Goal: Task Accomplishment & Management: Manage account settings

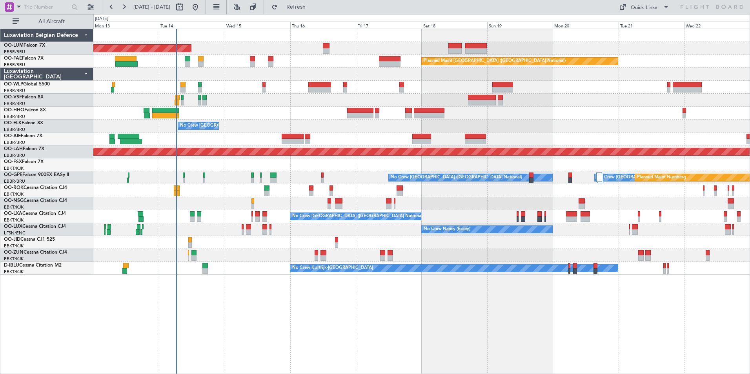
click at [266, 306] on div "AOG Maint Sibiu Planned Maint Brussels (Brussels National) Owner Melsbroek Air …" at bounding box center [421, 201] width 656 height 345
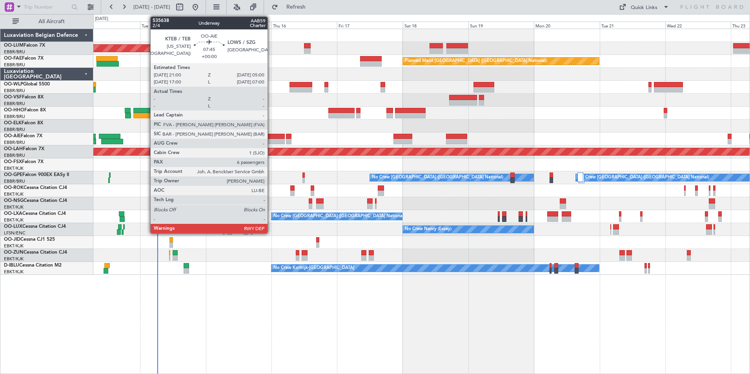
click at [271, 140] on div at bounding box center [274, 141] width 22 height 5
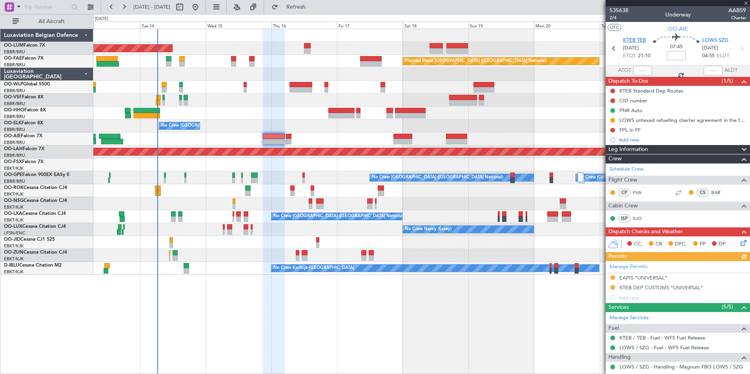
click at [645, 42] on span "KTEB TEB" at bounding box center [634, 41] width 23 height 8
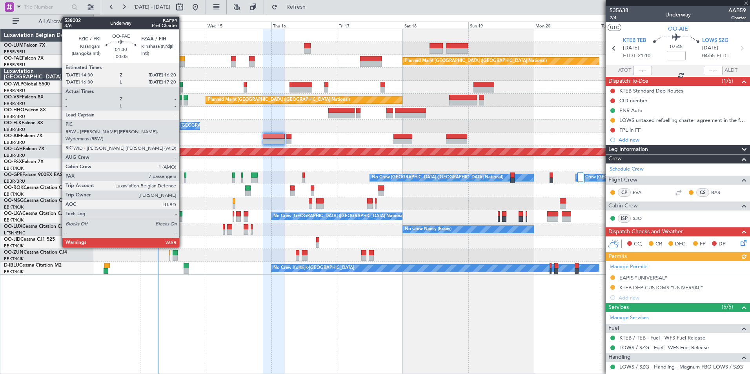
click at [183, 60] on div at bounding box center [181, 58] width 5 height 5
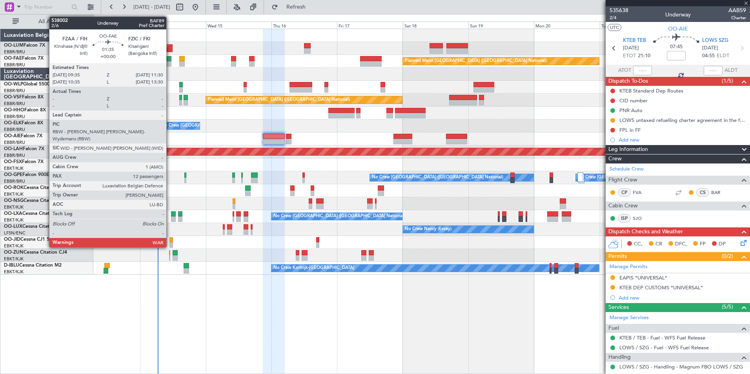
type input "-00:05"
type input "7"
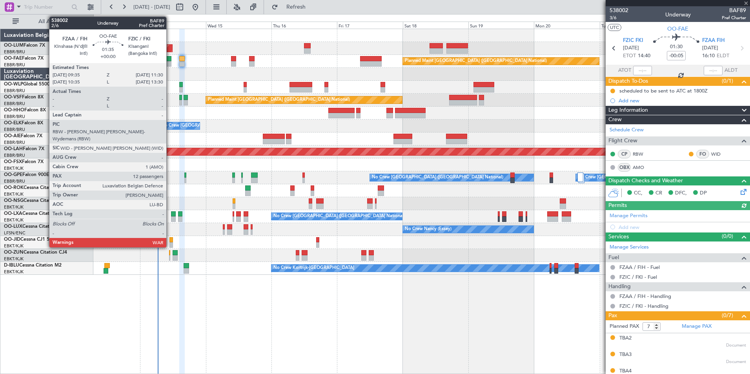
click at [170, 59] on div at bounding box center [168, 58] width 5 height 5
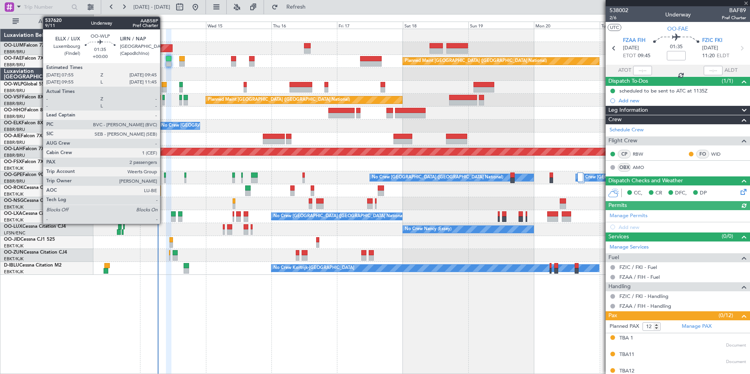
click at [163, 91] on div at bounding box center [164, 89] width 5 height 5
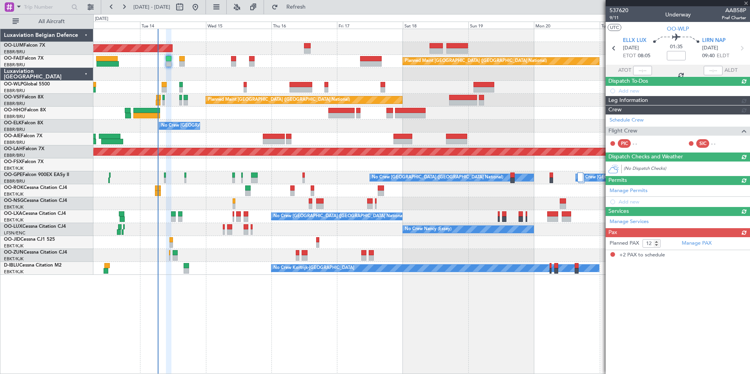
type input "2"
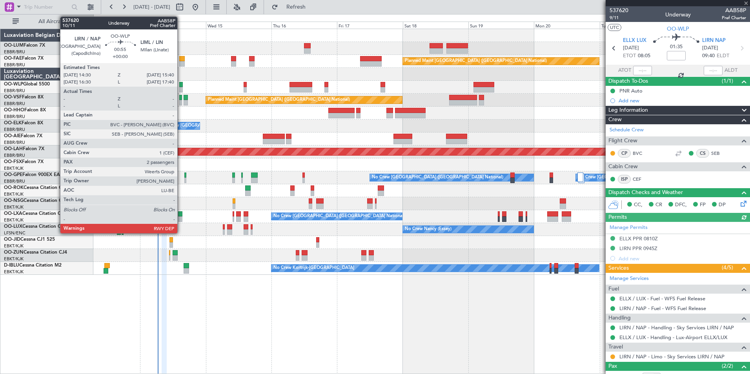
click at [181, 85] on div at bounding box center [181, 84] width 4 height 5
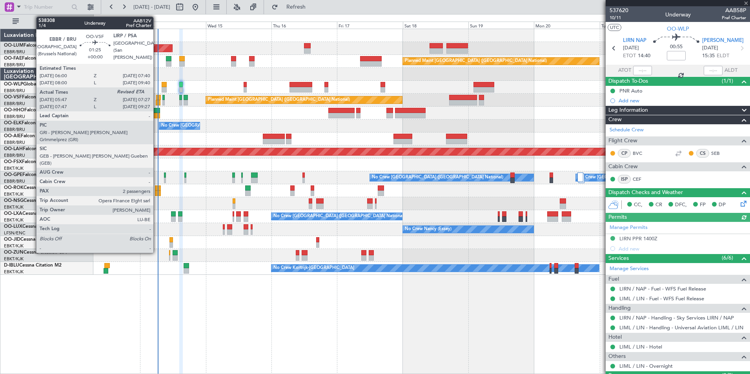
click at [157, 96] on div at bounding box center [158, 97] width 5 height 5
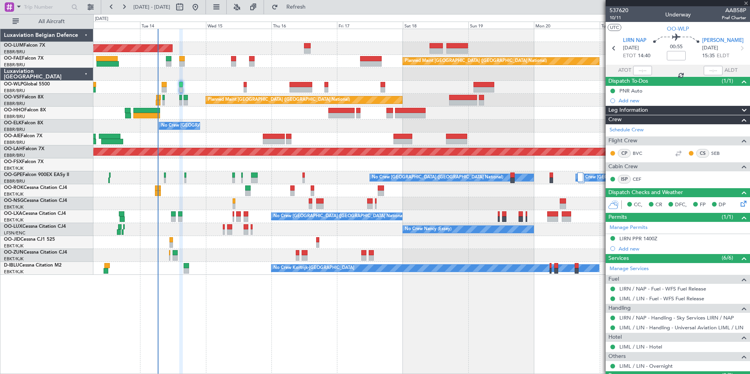
type input "05:57"
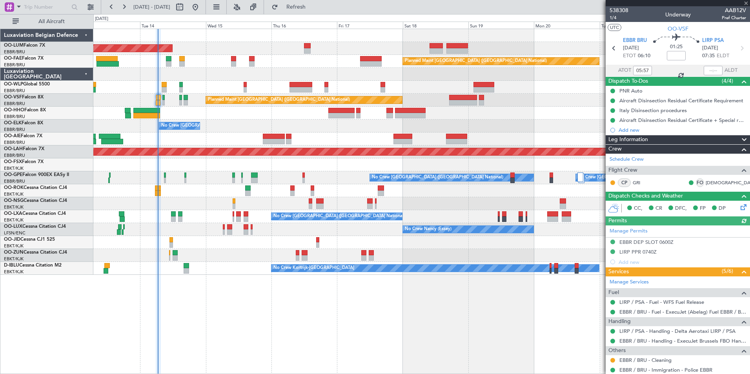
click at [165, 98] on div "Planned Maint [GEOGRAPHIC_DATA] ([GEOGRAPHIC_DATA] National)" at bounding box center [421, 100] width 656 height 13
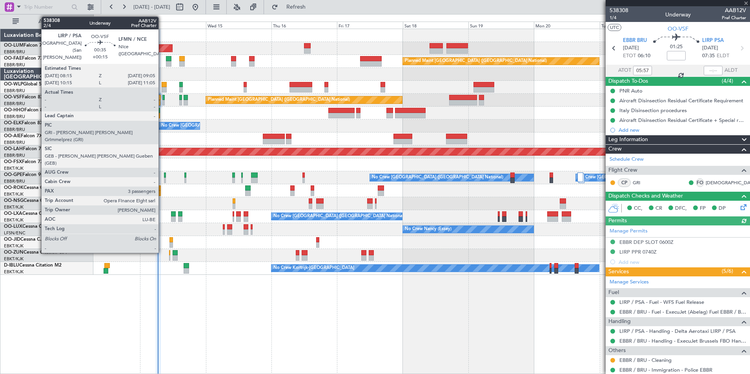
click at [162, 96] on div at bounding box center [163, 97] width 2 height 5
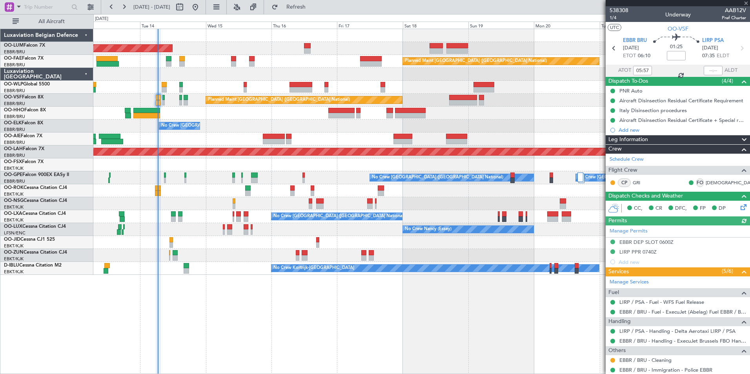
click at [163, 96] on div at bounding box center [163, 97] width 2 height 5
type input "+00:15"
type input "3"
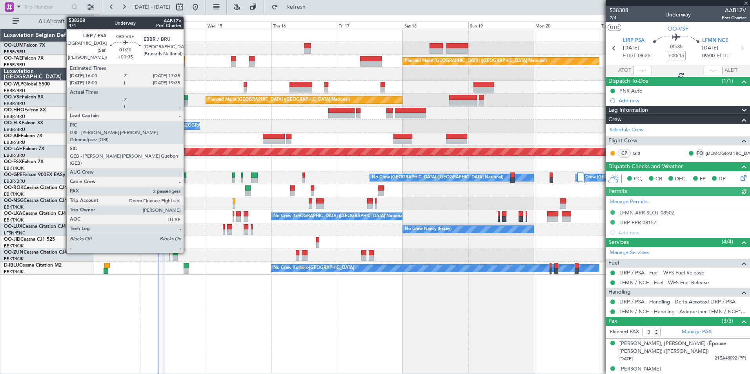
click at [187, 99] on div at bounding box center [185, 97] width 5 height 5
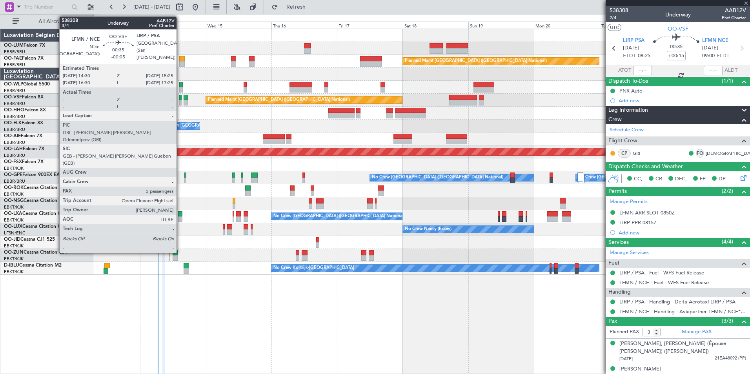
type input "+00:05"
type input "2"
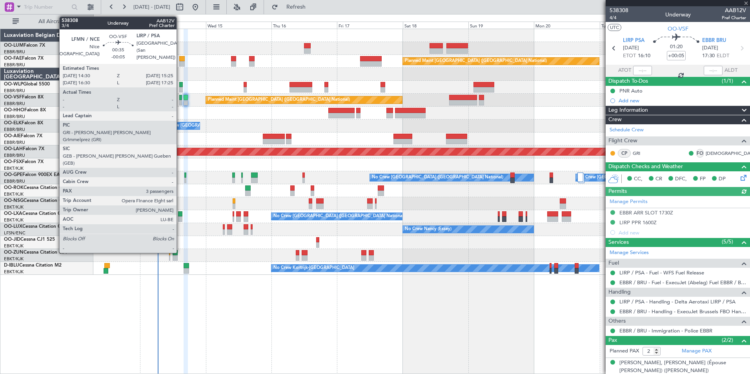
click at [180, 96] on div at bounding box center [180, 97] width 3 height 5
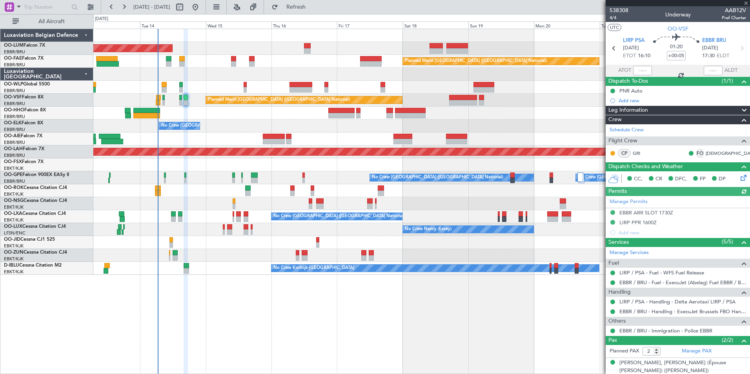
type input "-00:05"
type input "3"
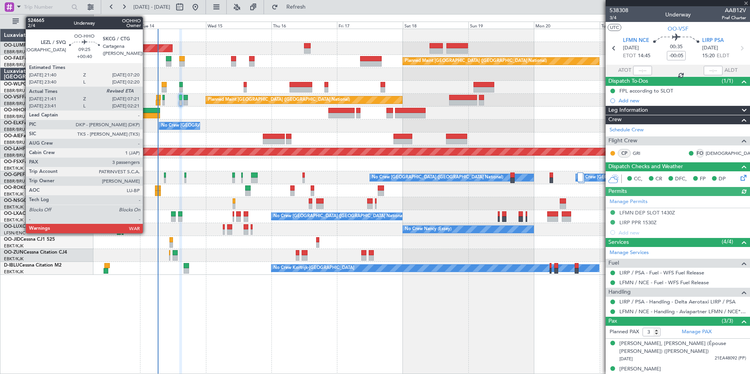
click at [146, 113] on div at bounding box center [146, 115] width 27 height 5
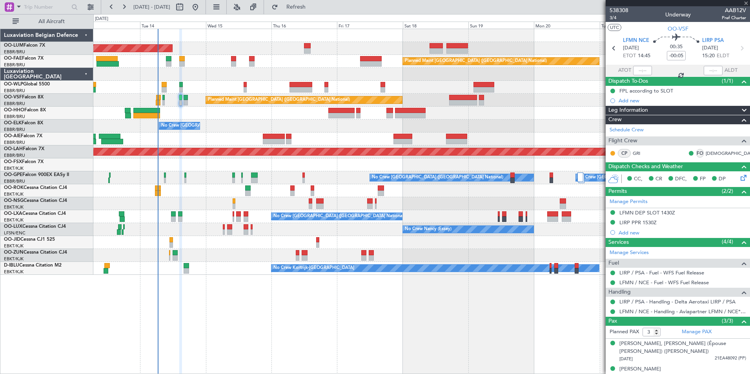
type input "+00:40"
type input "21:51"
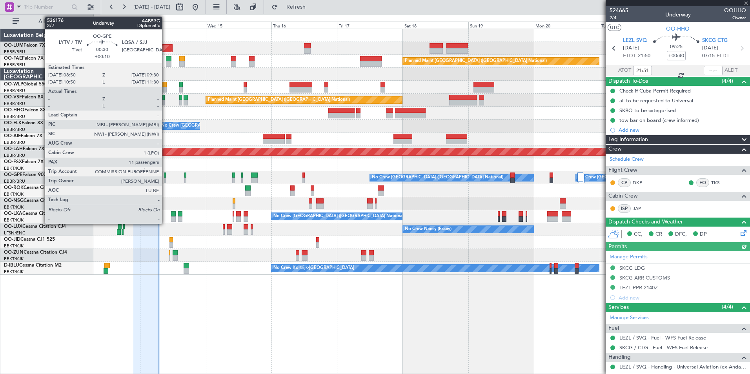
click at [165, 175] on div at bounding box center [165, 174] width 2 height 5
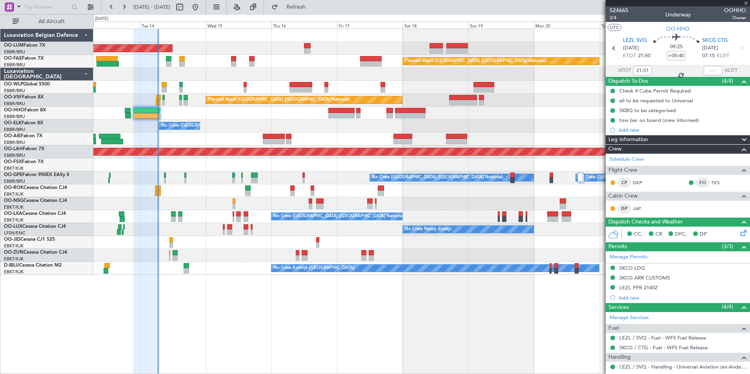
type input "+00:10"
type input "11"
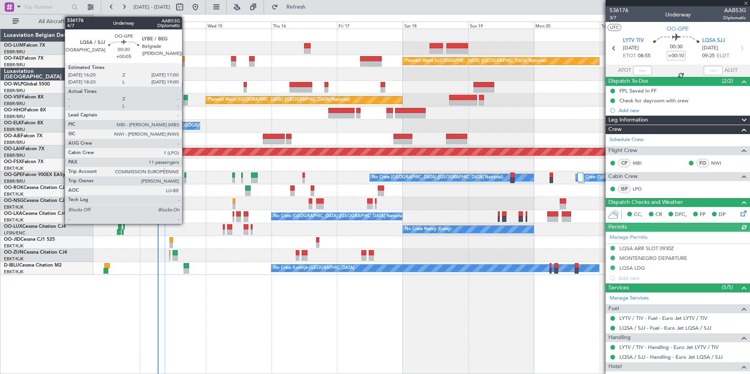
click at [185, 176] on div at bounding box center [185, 174] width 2 height 5
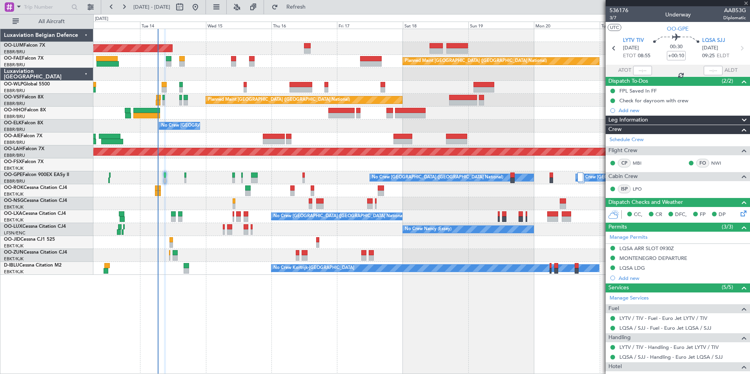
type input "+00:05"
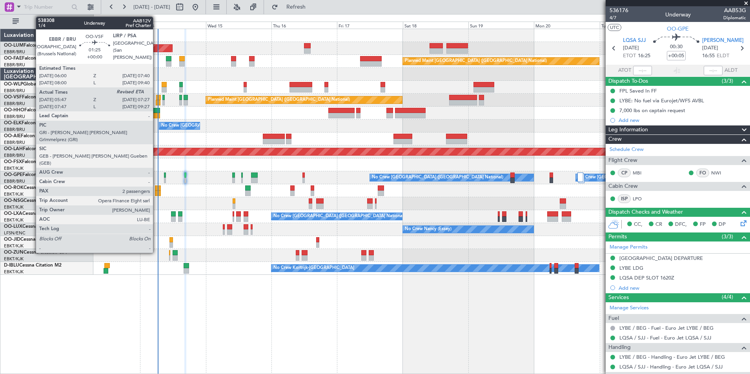
click at [156, 96] on div at bounding box center [158, 97] width 5 height 5
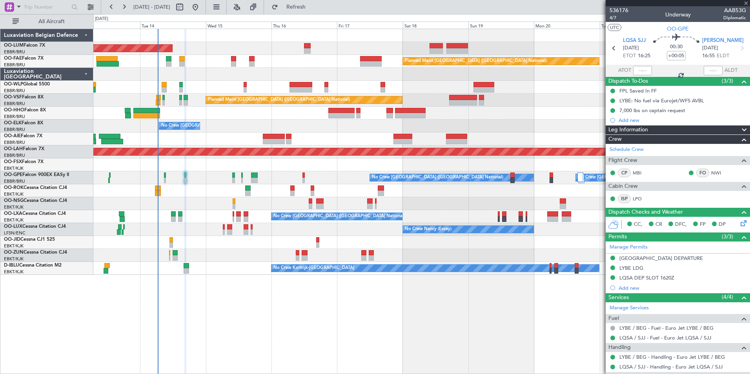
type input "05:57"
type input "2"
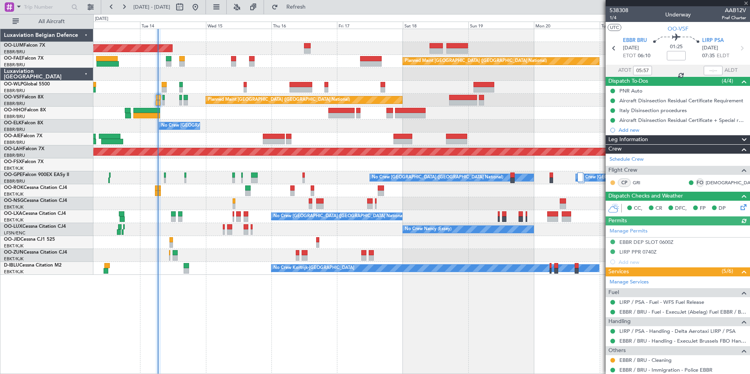
click at [614, 182] on button at bounding box center [612, 182] width 5 height 5
click at [605, 202] on span "Acknowledged" at bounding box center [614, 206] width 34 height 8
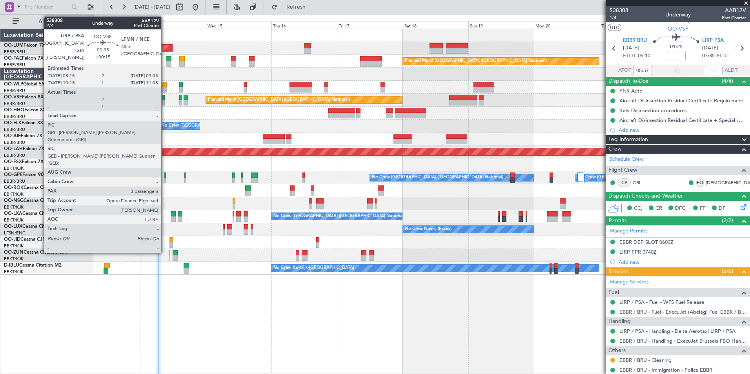
click at [165, 99] on div at bounding box center [163, 97] width 2 height 5
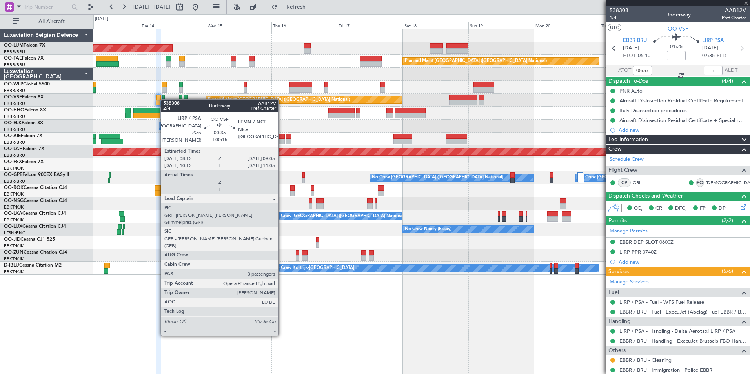
type input "+00:15"
type input "3"
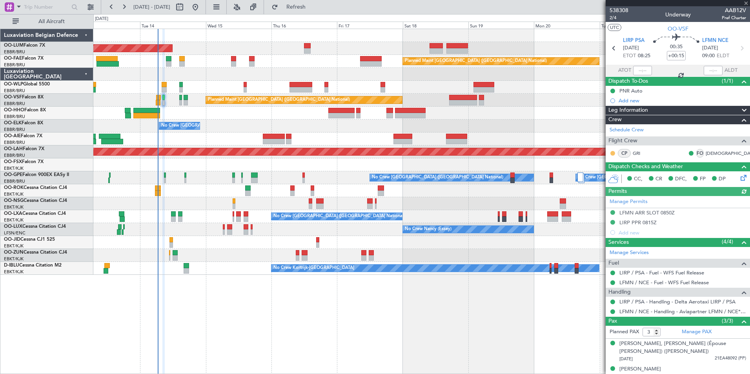
click at [612, 152] on button at bounding box center [612, 153] width 5 height 5
click at [601, 175] on span "Acknowledged" at bounding box center [614, 176] width 34 height 8
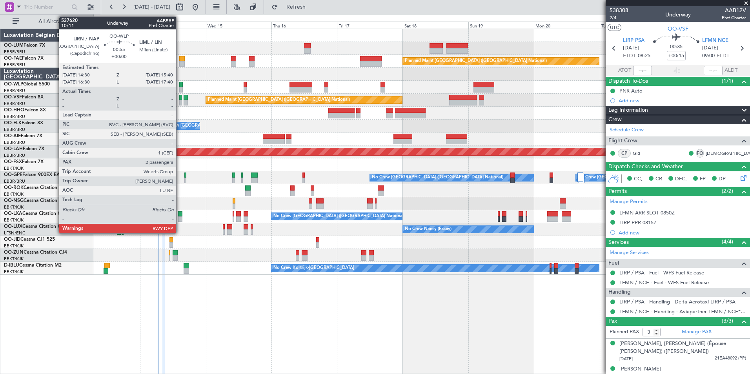
click at [180, 86] on div at bounding box center [181, 84] width 4 height 5
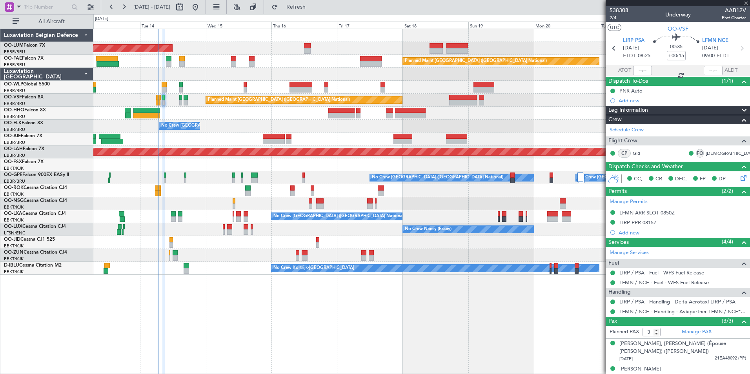
type input "2"
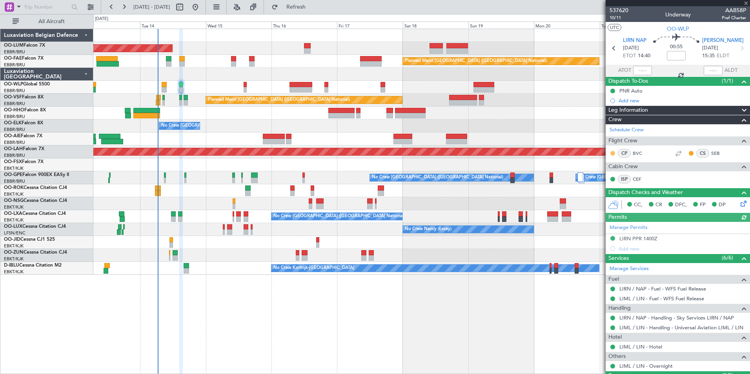
click at [612, 154] on button at bounding box center [612, 153] width 5 height 5
click at [619, 178] on span "Acknowledged" at bounding box center [614, 176] width 34 height 8
click at [688, 151] on button at bounding box center [690, 153] width 5 height 5
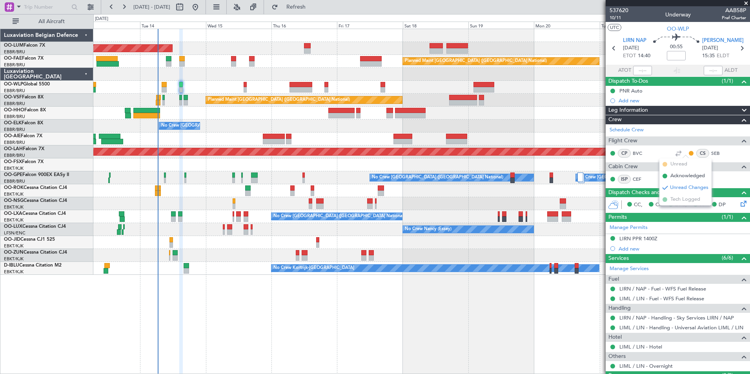
click at [684, 174] on mat-tooltip-component "Unread Changes" at bounding box center [685, 165] width 47 height 21
click at [688, 151] on div at bounding box center [691, 153] width 6 height 6
click at [688, 151] on button at bounding box center [690, 153] width 5 height 5
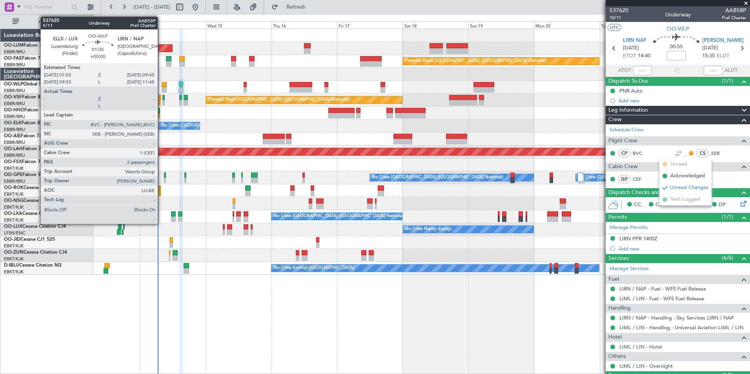
click at [162, 83] on div at bounding box center [164, 84] width 5 height 5
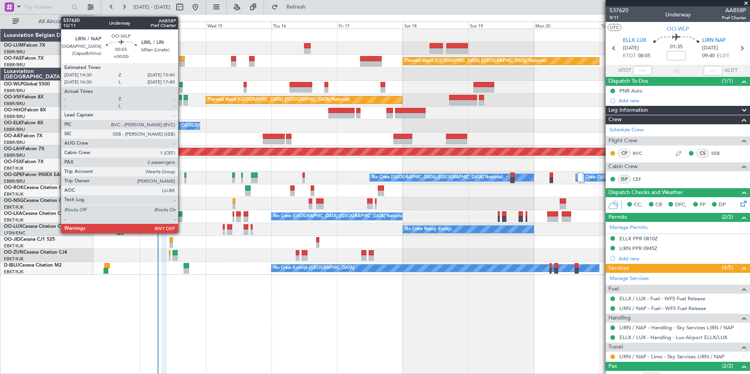
click at [182, 85] on div at bounding box center [181, 84] width 4 height 5
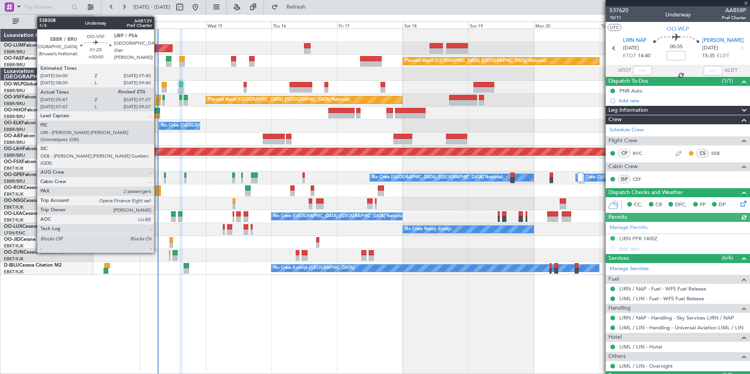
click at [158, 98] on div at bounding box center [158, 97] width 5 height 5
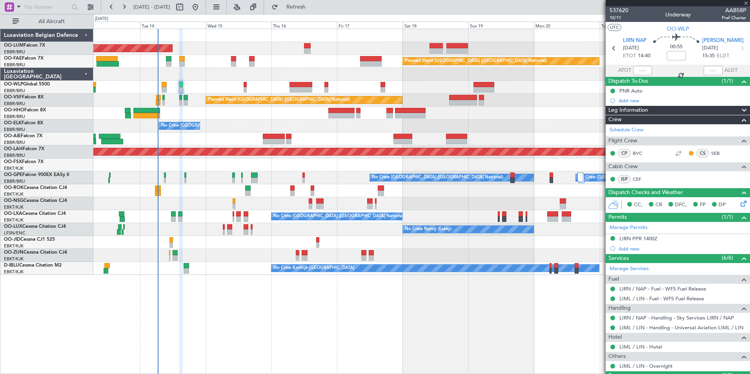
type input "05:57"
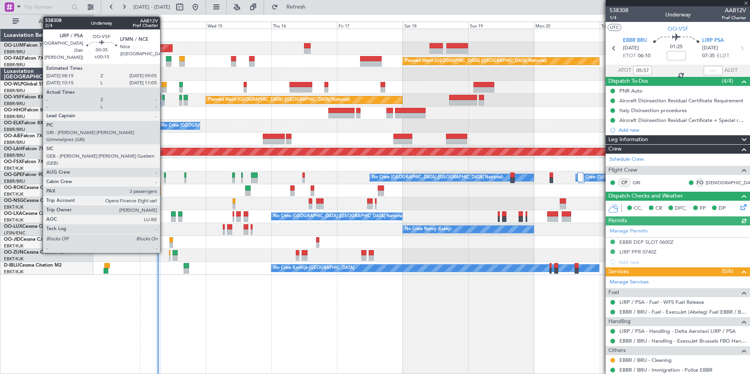
click at [163, 100] on div at bounding box center [163, 97] width 2 height 5
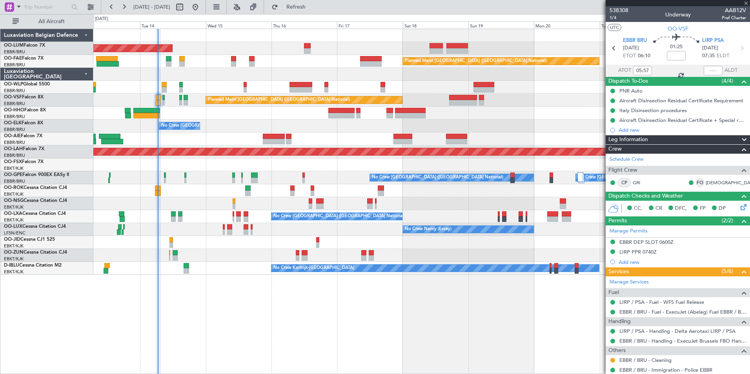
type input "+00:15"
type input "3"
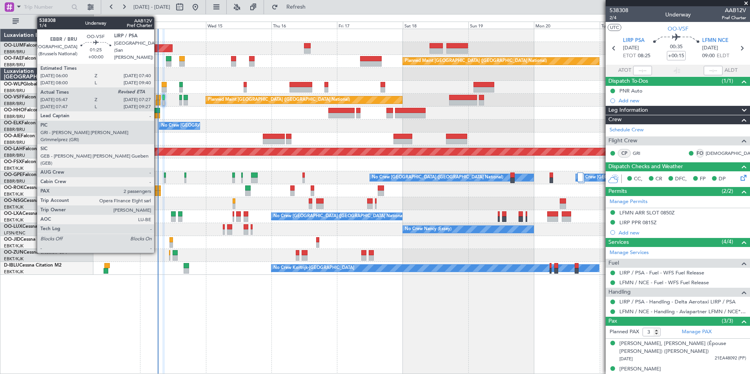
click at [158, 98] on div at bounding box center [158, 97] width 5 height 5
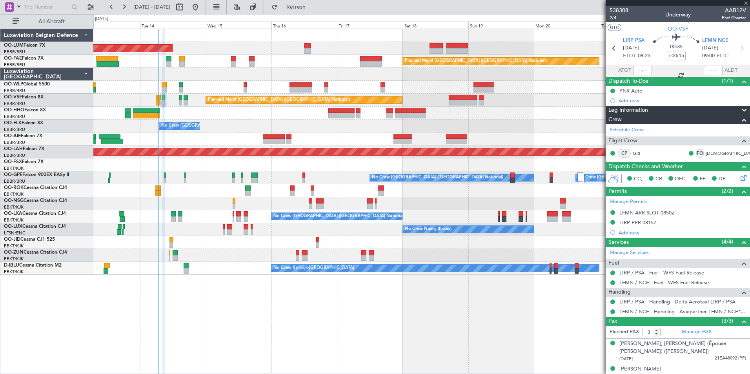
type input "05:57"
type input "2"
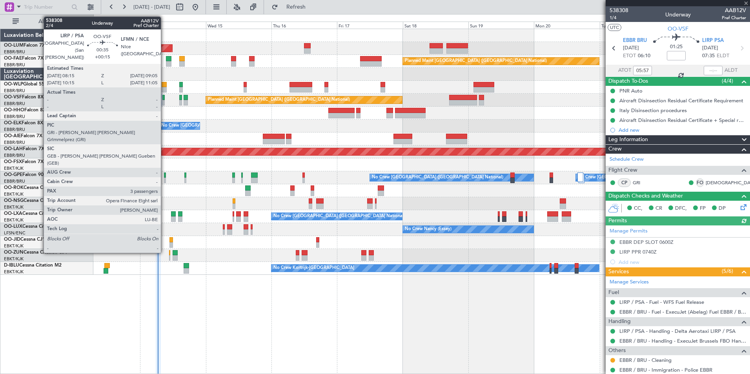
click at [164, 100] on div at bounding box center [163, 97] width 2 height 5
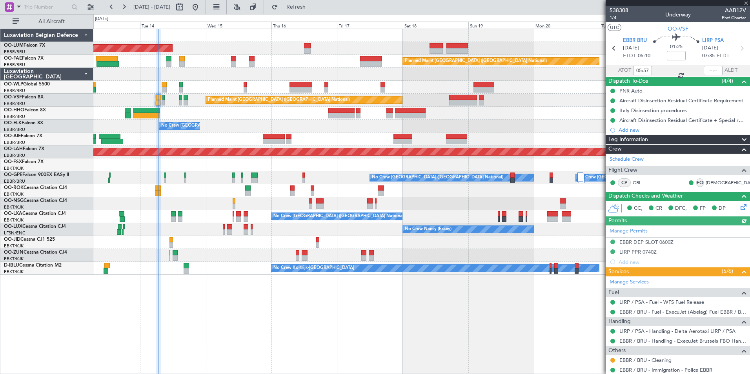
type input "+00:15"
type input "3"
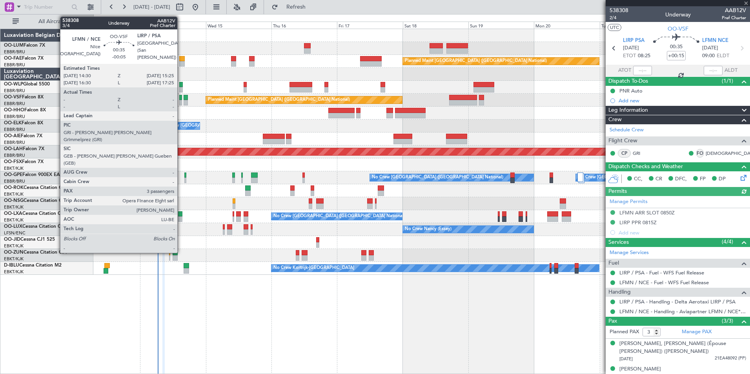
click at [181, 96] on div at bounding box center [180, 97] width 3 height 5
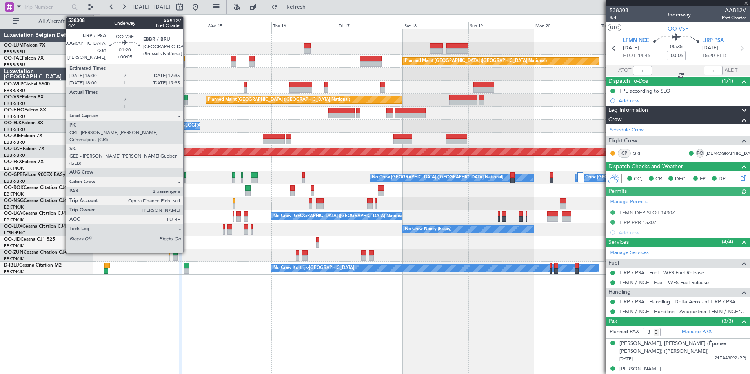
click at [187, 98] on div at bounding box center [185, 97] width 5 height 5
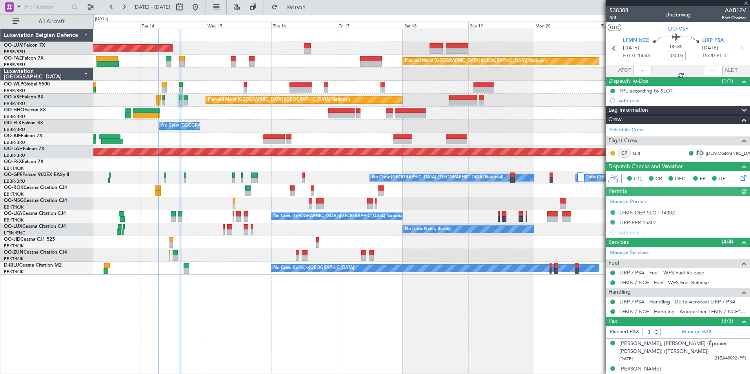
type input "+00:05"
type input "2"
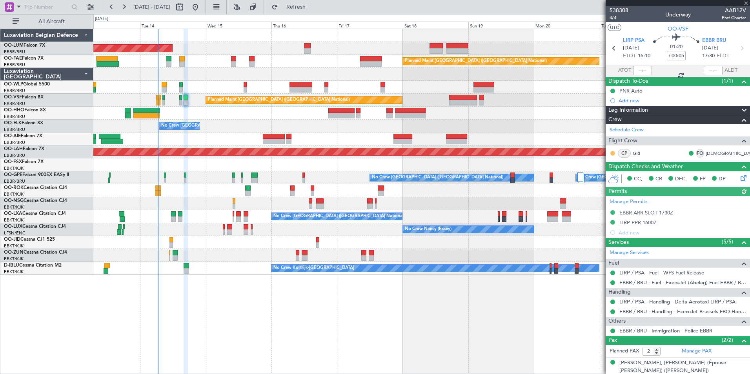
click at [612, 151] on button at bounding box center [612, 153] width 5 height 5
click at [616, 173] on span "Acknowledged" at bounding box center [614, 176] width 34 height 8
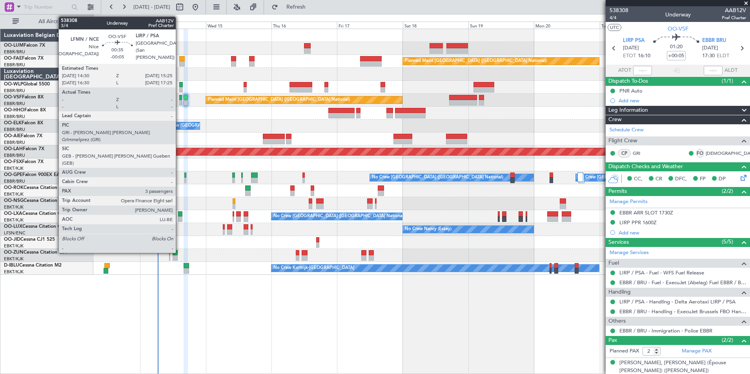
click at [179, 97] on div at bounding box center [180, 97] width 3 height 5
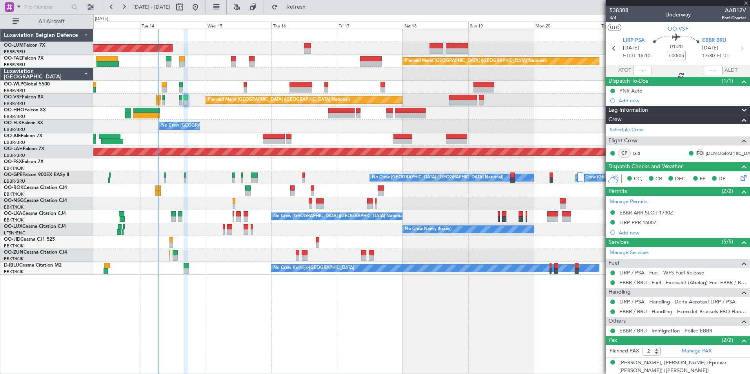
type input "-00:05"
type input "3"
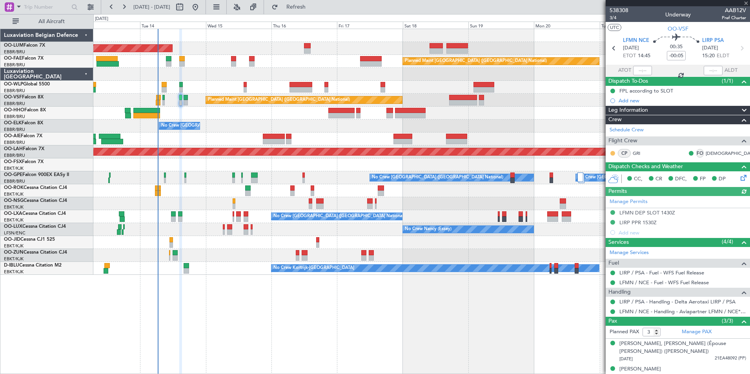
click at [614, 154] on button at bounding box center [612, 153] width 5 height 5
click at [618, 177] on span "Acknowledged" at bounding box center [614, 176] width 34 height 8
click at [167, 85] on div at bounding box center [421, 87] width 656 height 13
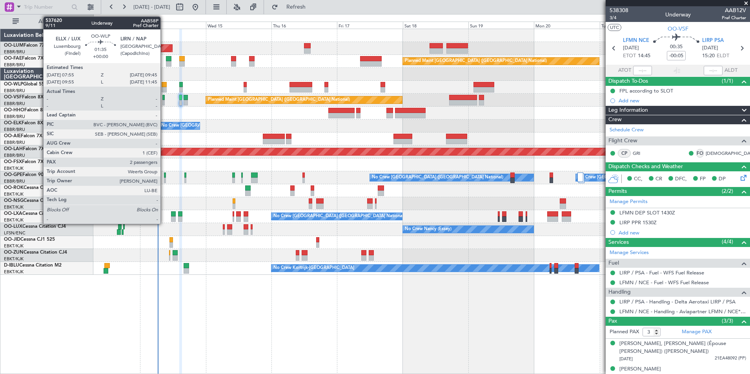
click at [163, 83] on div at bounding box center [164, 84] width 5 height 5
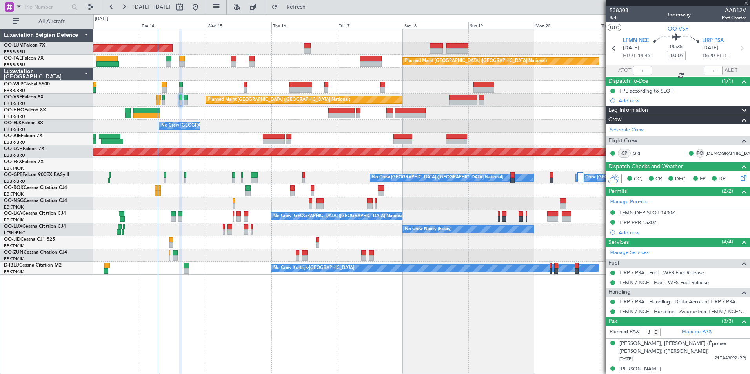
type input "2"
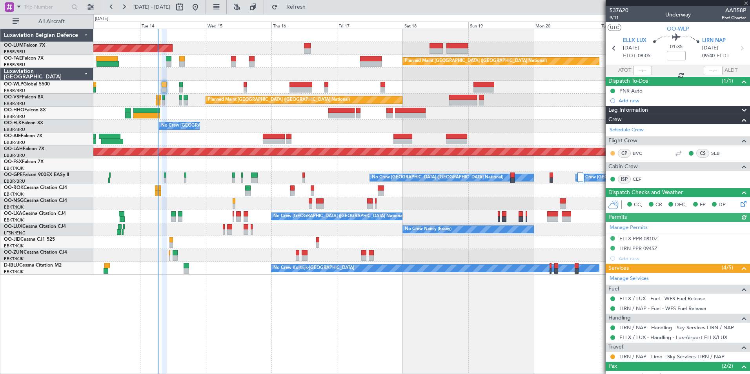
click at [613, 152] on button at bounding box center [612, 153] width 5 height 5
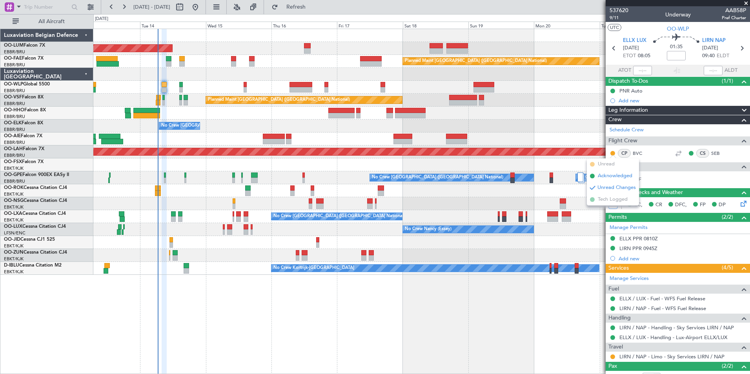
click at [610, 177] on span "Acknowledged" at bounding box center [614, 176] width 34 height 8
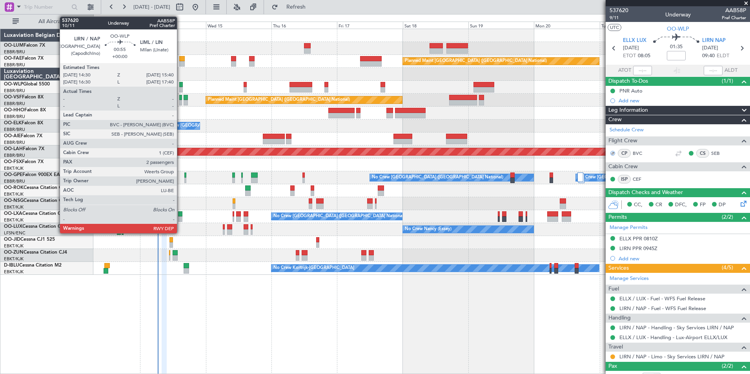
click at [180, 85] on div at bounding box center [181, 84] width 4 height 5
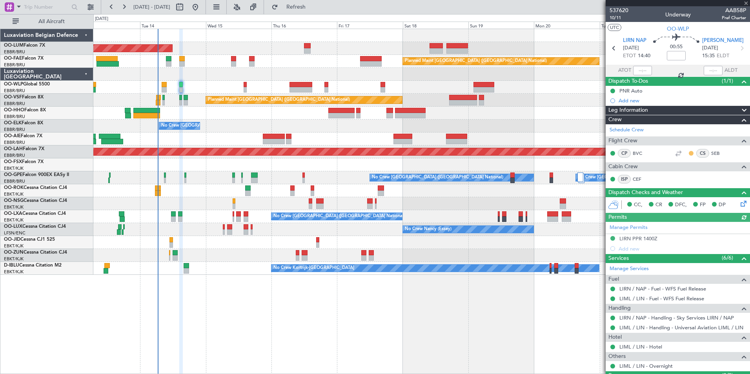
click at [688, 151] on button at bounding box center [690, 153] width 5 height 5
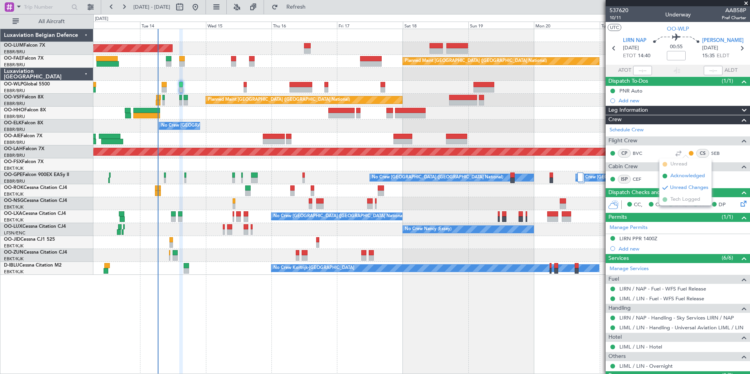
click at [678, 174] on span "Acknowledged" at bounding box center [687, 176] width 34 height 8
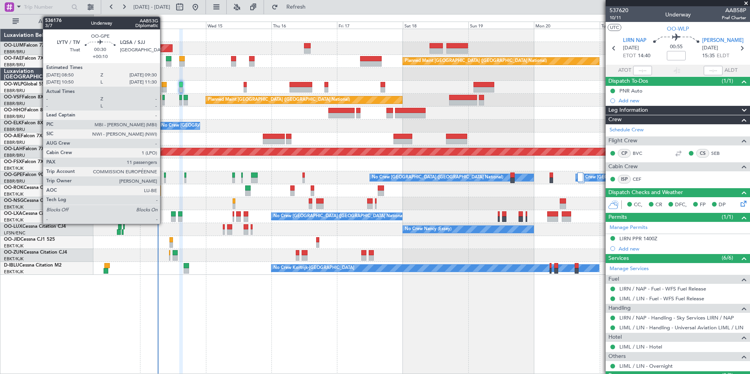
click at [164, 176] on div at bounding box center [165, 174] width 2 height 5
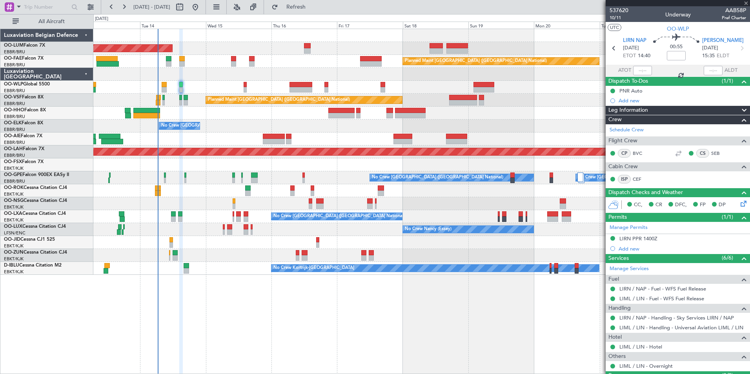
type input "+00:10"
type input "11"
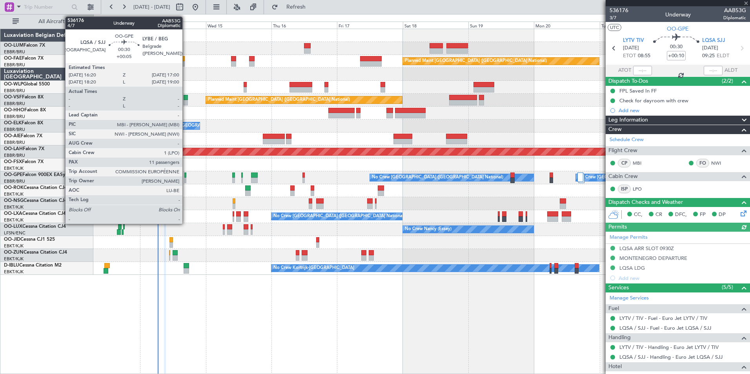
click at [186, 175] on div at bounding box center [185, 174] width 2 height 5
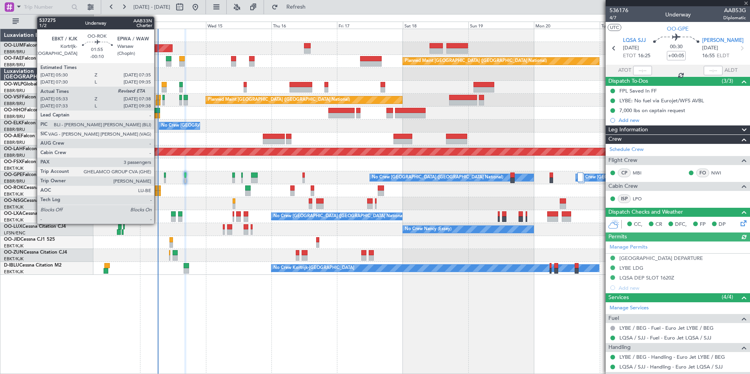
click at [158, 187] on div at bounding box center [158, 187] width 6 height 5
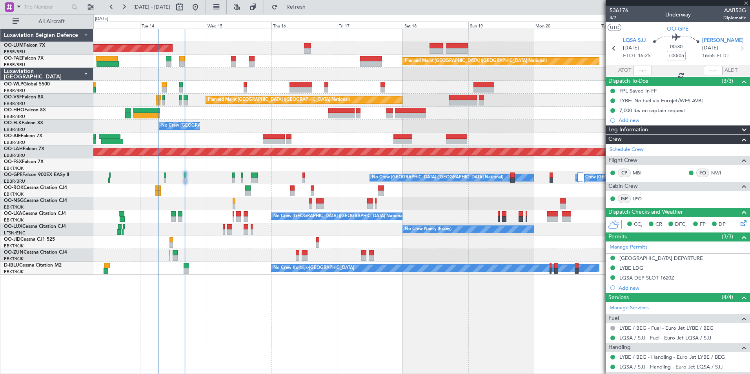
type input "-00:10"
type input "05:38"
type input "3"
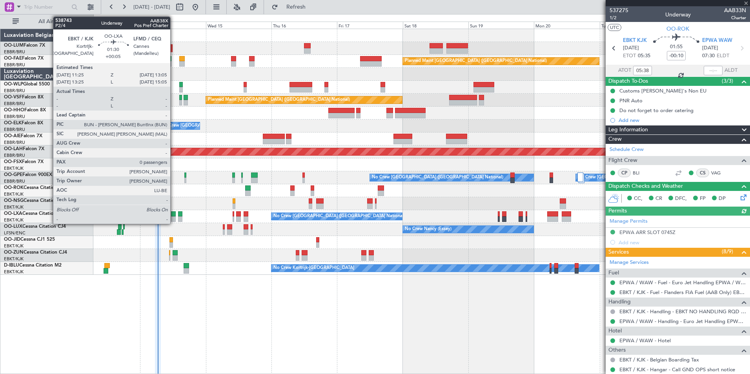
click at [174, 213] on div at bounding box center [173, 213] width 5 height 5
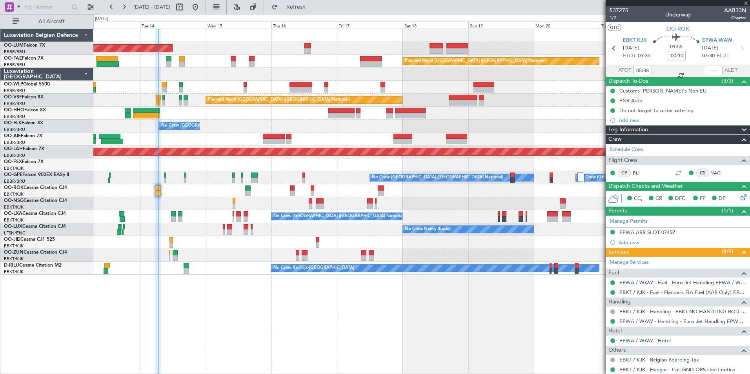
type input "+00:05"
type input "0"
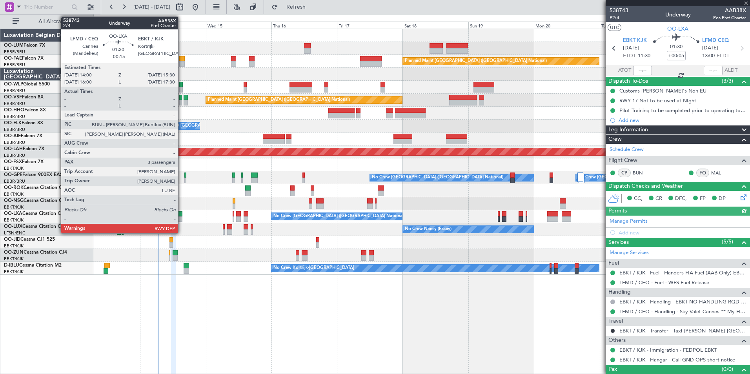
click at [182, 215] on div at bounding box center [180, 213] width 4 height 5
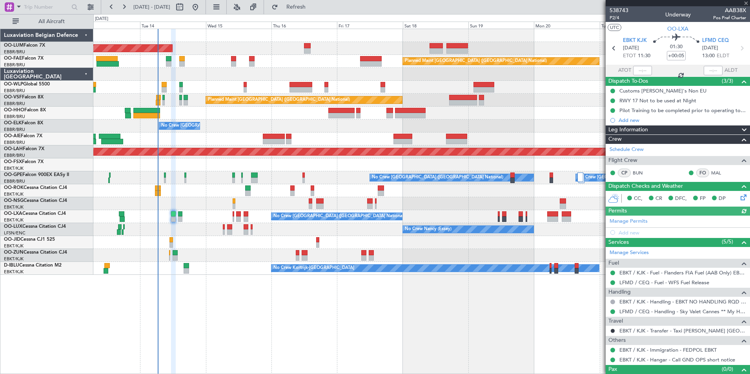
type input "-00:15"
type input "3"
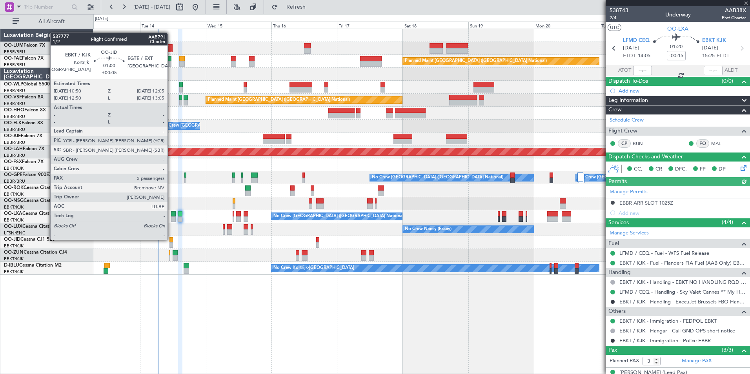
click at [171, 240] on div at bounding box center [171, 239] width 4 height 5
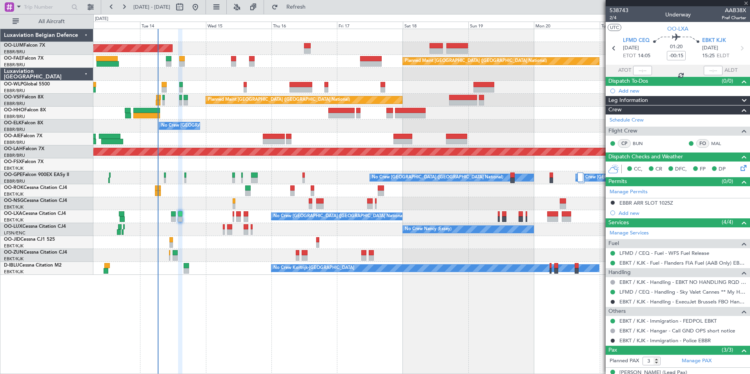
type input "+00:05"
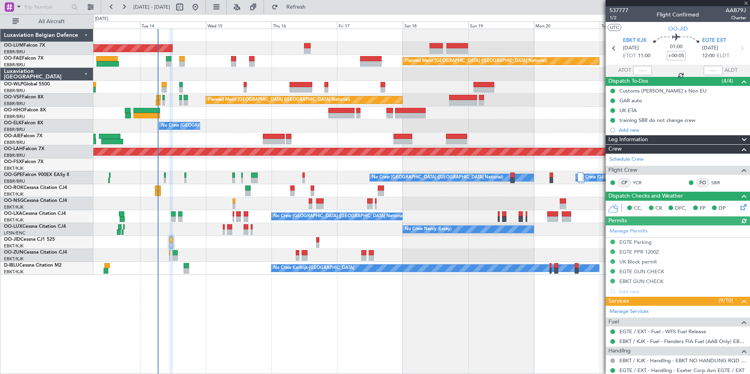
click at [171, 252] on div at bounding box center [421, 255] width 656 height 13
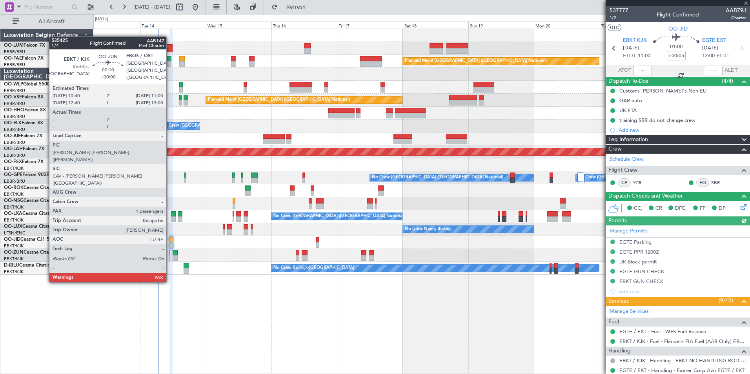
click at [170, 252] on div at bounding box center [169, 252] width 1 height 5
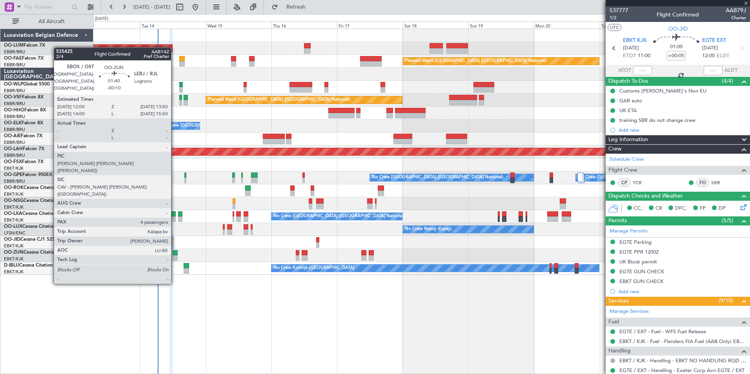
type input "1"
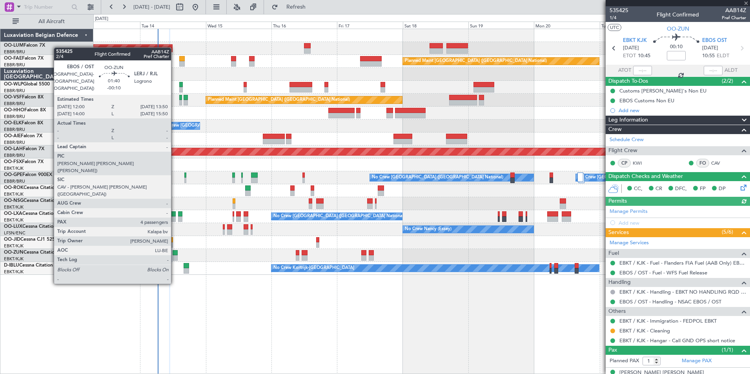
click at [174, 254] on div at bounding box center [174, 252] width 5 height 5
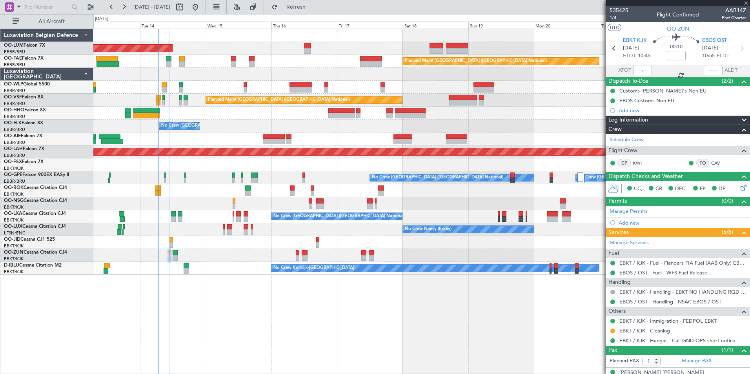
type input "-00:10"
type input "4"
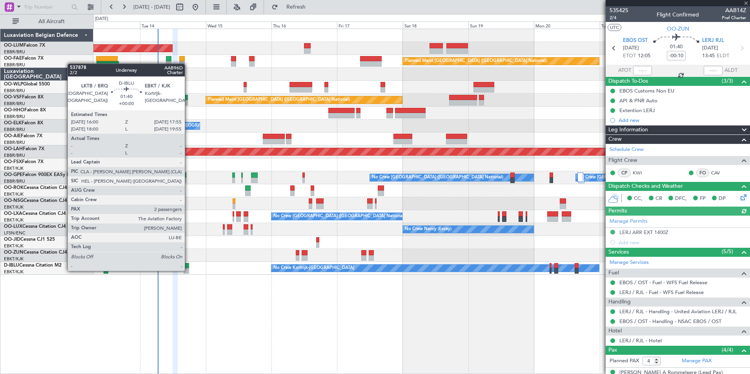
click at [189, 270] on div at bounding box center [185, 270] width 5 height 5
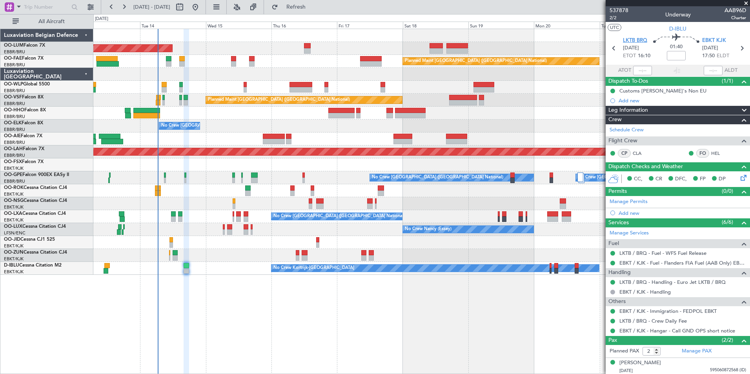
click at [641, 39] on span "LKTB BRQ" at bounding box center [635, 41] width 24 height 8
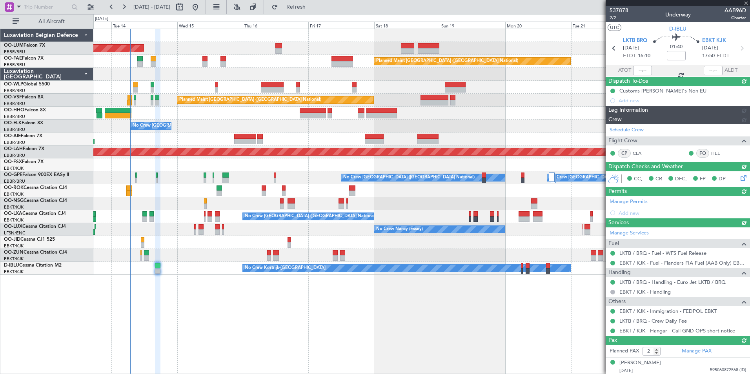
click at [325, 311] on div "AOG Maint Sibiu Planned Maint Brussels (Brussels National) Owner Melsbroek Air …" at bounding box center [421, 201] width 656 height 345
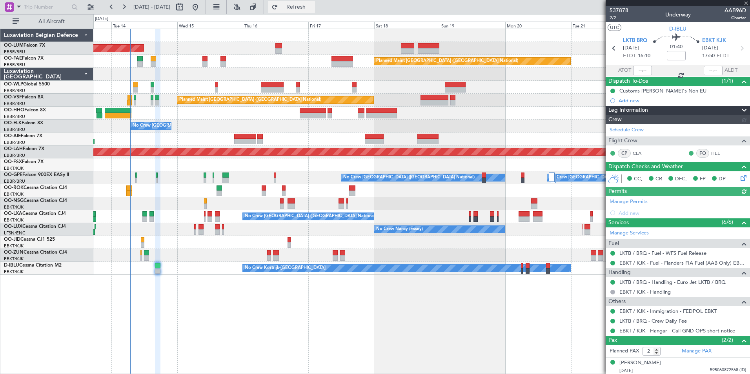
click at [306, 13] on button "Refresh" at bounding box center [291, 7] width 47 height 13
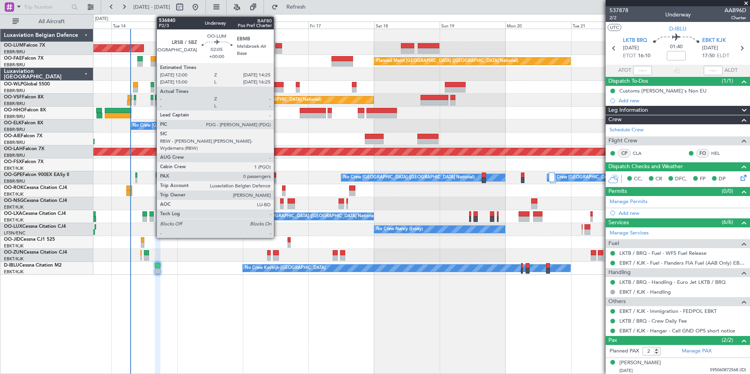
click at [277, 47] on div at bounding box center [278, 45] width 7 height 5
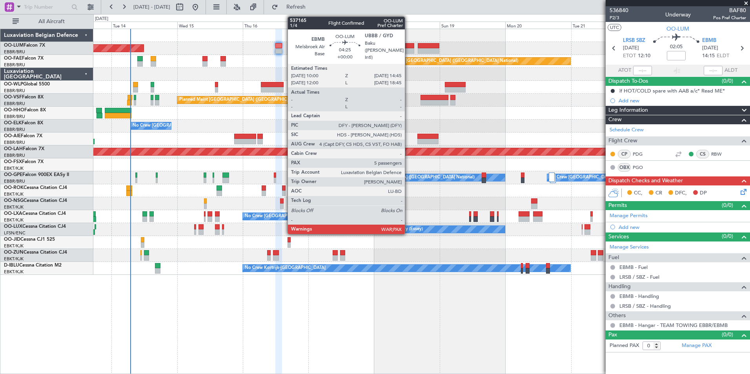
click at [408, 46] on div at bounding box center [407, 45] width 13 height 5
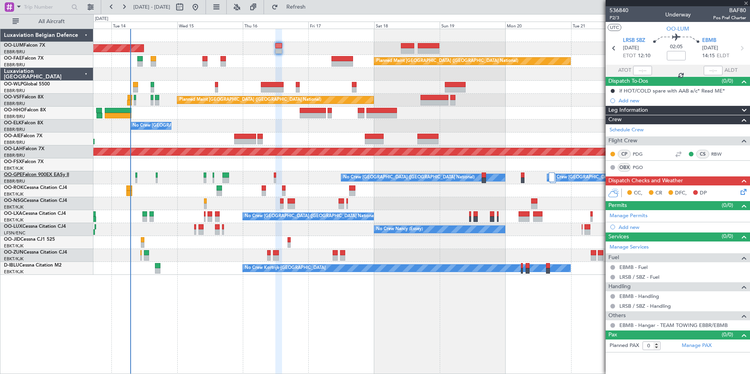
type input "5"
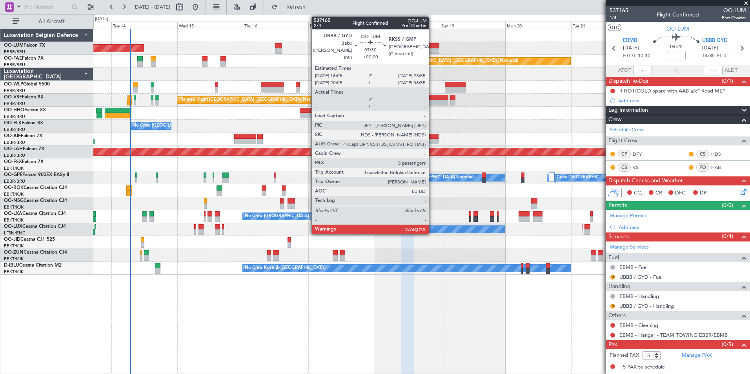
click at [432, 47] on div at bounding box center [429, 45] width 22 height 5
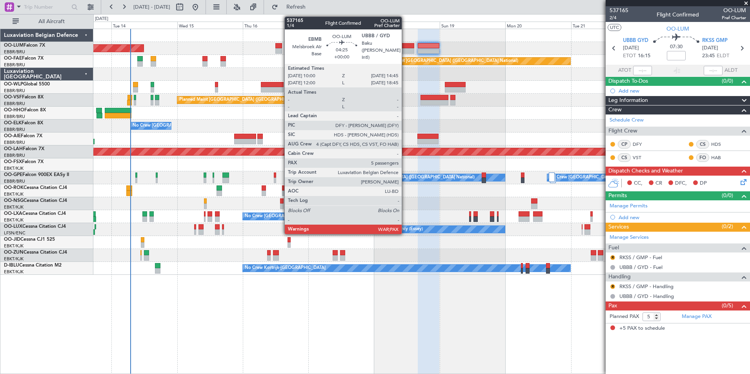
click at [405, 43] on div at bounding box center [407, 45] width 13 height 5
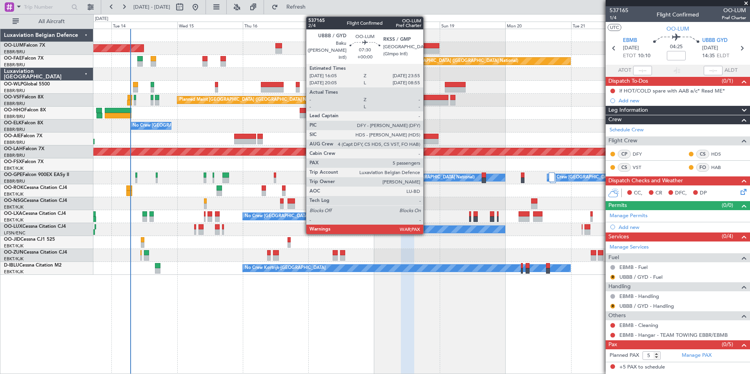
click at [427, 50] on div at bounding box center [429, 50] width 22 height 5
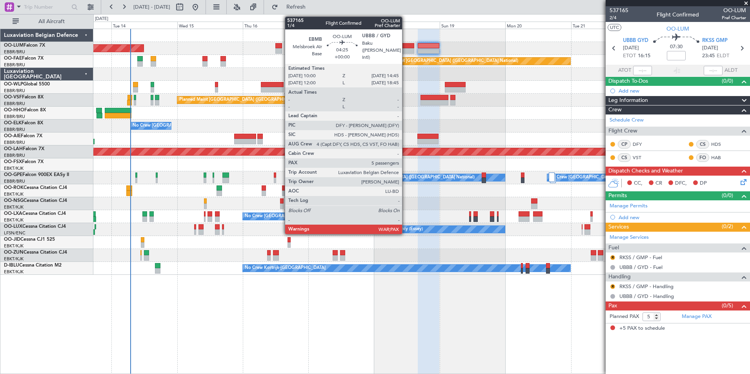
click at [404, 46] on div at bounding box center [407, 45] width 13 height 5
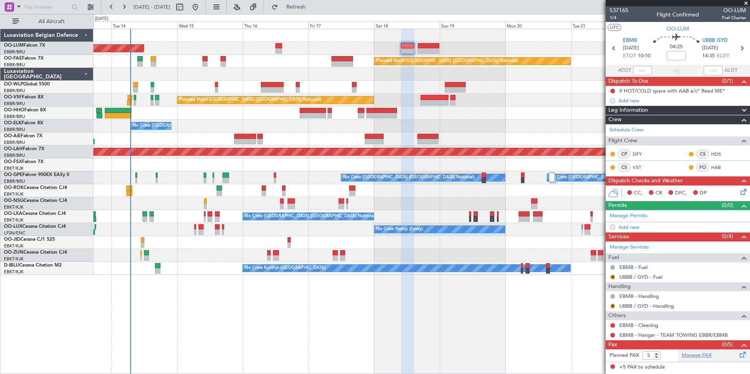
click at [692, 357] on link "Manage PAX" at bounding box center [696, 356] width 30 height 8
click at [312, 5] on span "Refresh" at bounding box center [296, 6] width 33 height 5
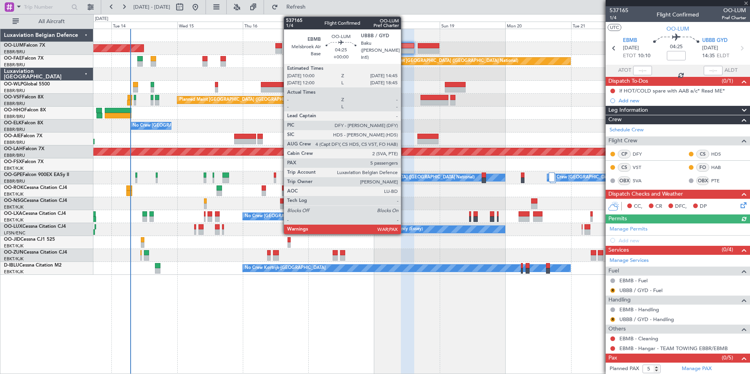
click at [404, 49] on div at bounding box center [407, 50] width 13 height 5
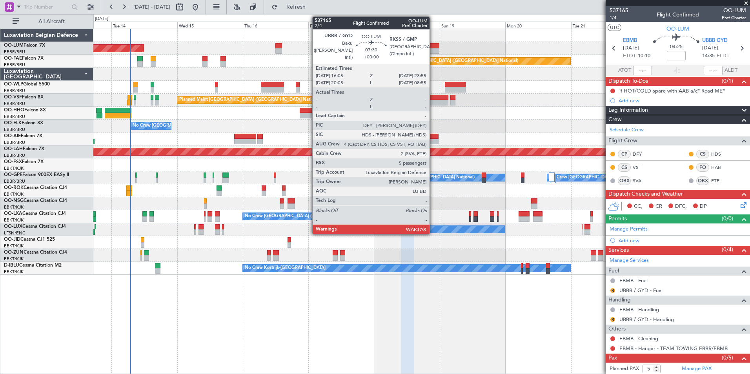
click at [432, 49] on div at bounding box center [429, 50] width 22 height 5
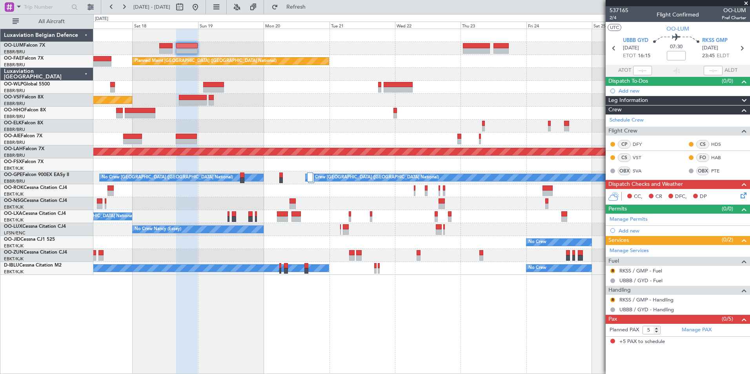
click at [218, 108] on div at bounding box center [421, 113] width 656 height 13
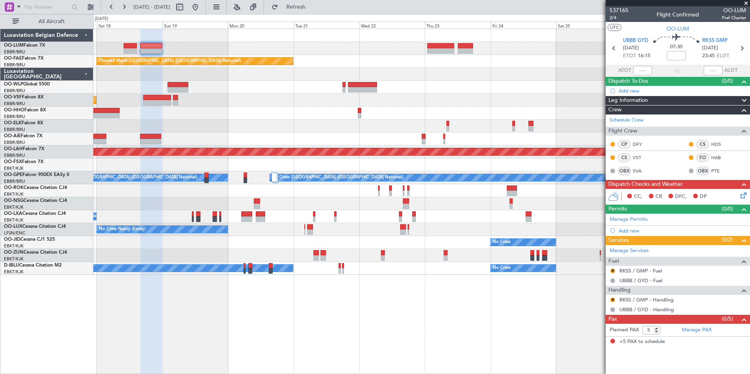
click at [353, 313] on div "Planned Maint Kortrijk-Wevelgem Owner Melsbroek Air Base Owner Melsbroek Air Ba…" at bounding box center [421, 201] width 656 height 345
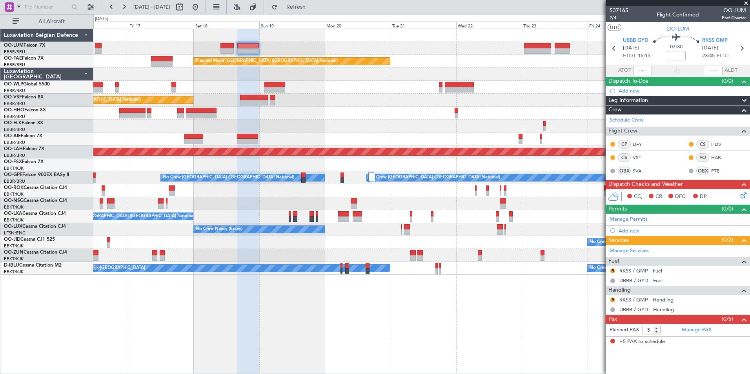
click at [160, 317] on div "Owner Melsbroek Air Base Planned Maint Kortrijk-Wevelgem AOG Maint Sibiu Owner …" at bounding box center [421, 201] width 656 height 345
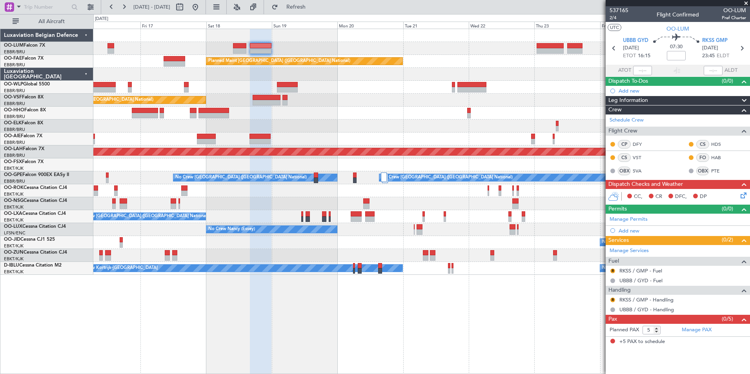
click at [300, 319] on div "Owner Melsbroek Air Base Planned Maint Kortrijk-Wevelgem AOG Maint Sibiu Owner …" at bounding box center [421, 201] width 656 height 345
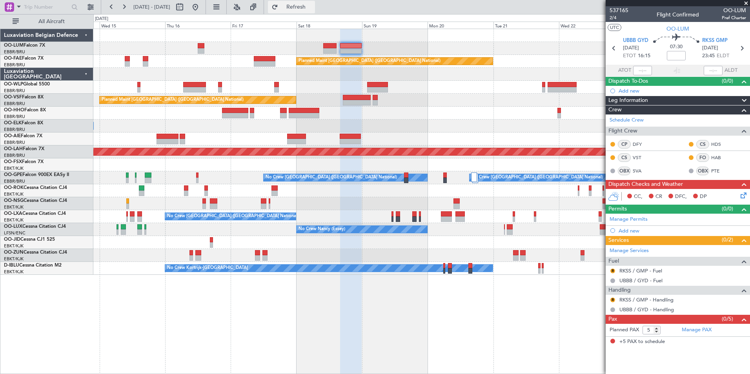
click at [308, 5] on span "Refresh" at bounding box center [296, 6] width 33 height 5
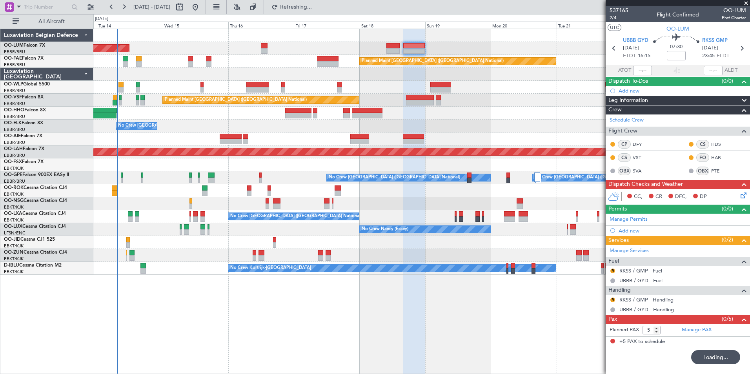
click at [274, 113] on div at bounding box center [421, 113] width 656 height 13
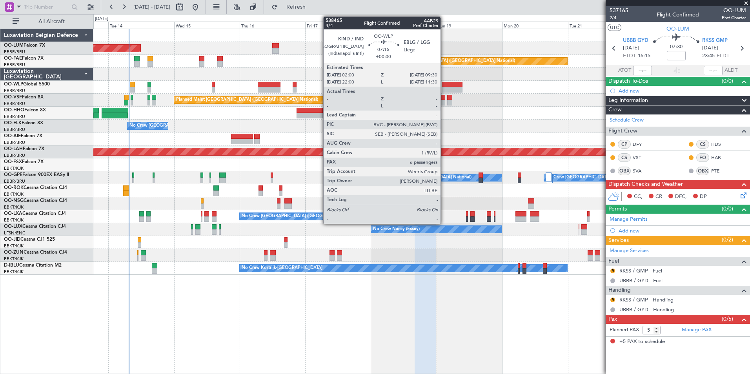
click at [444, 85] on div at bounding box center [451, 84] width 21 height 5
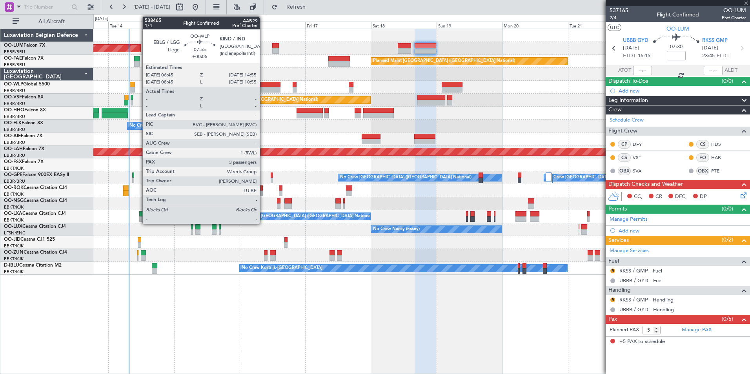
click at [263, 89] on div at bounding box center [269, 89] width 22 height 5
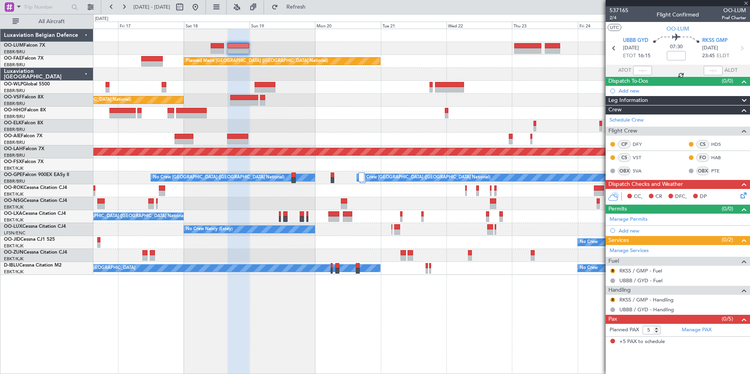
click at [203, 99] on div "Owner Melsbroek Air Base Planned Maint Kortrijk-Wevelgem AOG Maint Sibiu Planne…" at bounding box center [421, 152] width 656 height 246
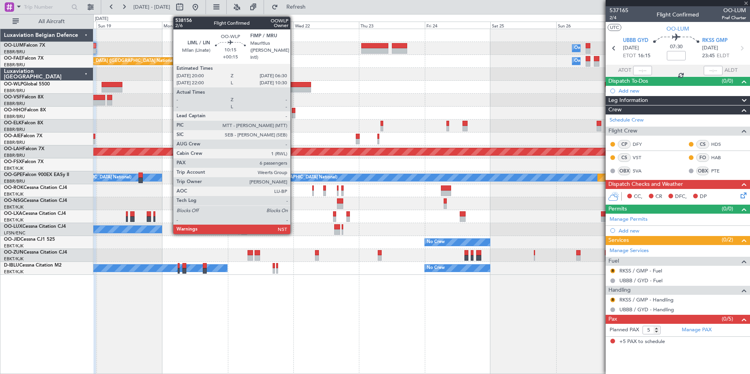
type input "+00:05"
type input "3"
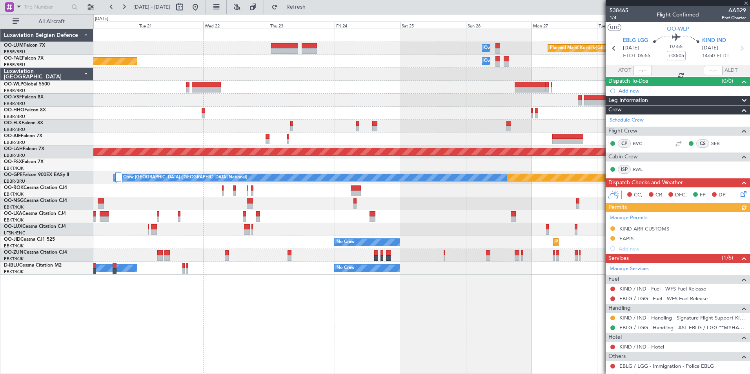
click at [160, 82] on div at bounding box center [421, 87] width 656 height 13
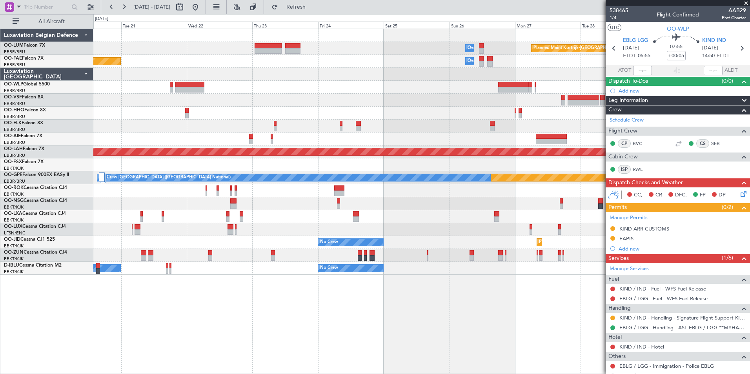
click at [503, 94] on div at bounding box center [421, 100] width 656 height 13
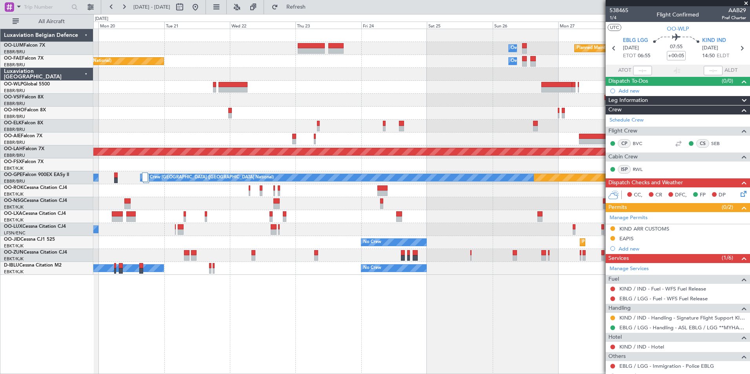
click at [491, 87] on div at bounding box center [421, 87] width 656 height 13
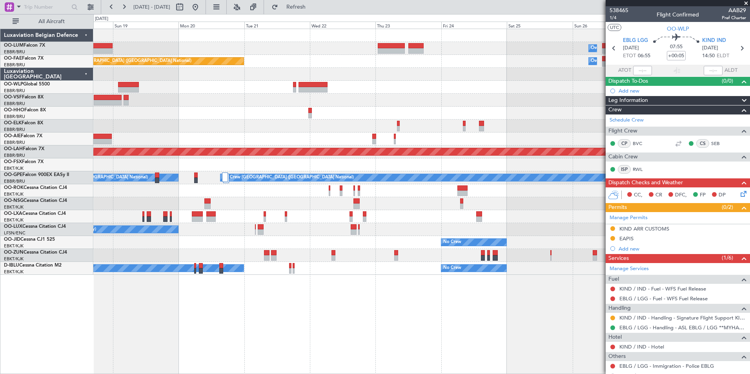
click at [362, 93] on div "Planned Maint Kortrijk-Wevelgem Owner Melsbroek Air Base Owner Melsbroek Air Ba…" at bounding box center [421, 152] width 656 height 246
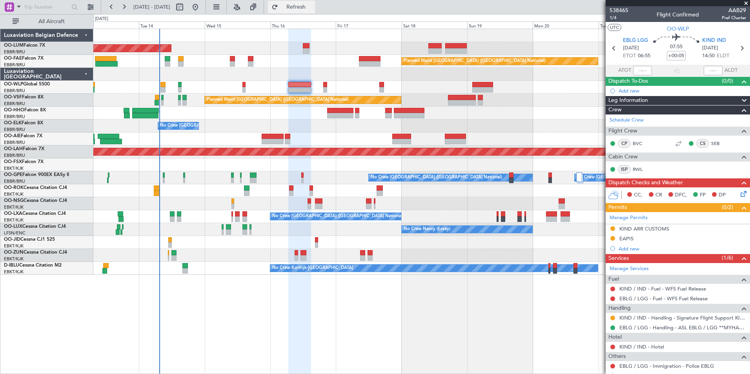
click at [312, 7] on span "Refresh" at bounding box center [296, 6] width 33 height 5
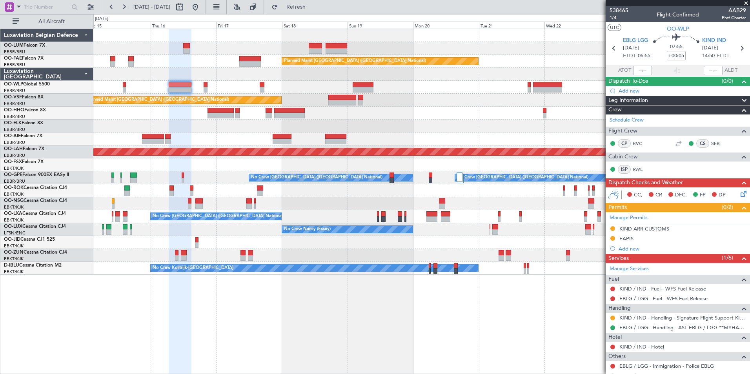
click at [317, 349] on div "Owner Melsbroek Air Base Planned Maint Kortrijk-Wevelgem AOG Maint Sibiu Planne…" at bounding box center [421, 201] width 656 height 345
click at [432, 317] on div "Owner Melsbroek Air Base Planned Maint Kortrijk-Wevelgem AOG Maint Sibiu Planne…" at bounding box center [421, 201] width 656 height 345
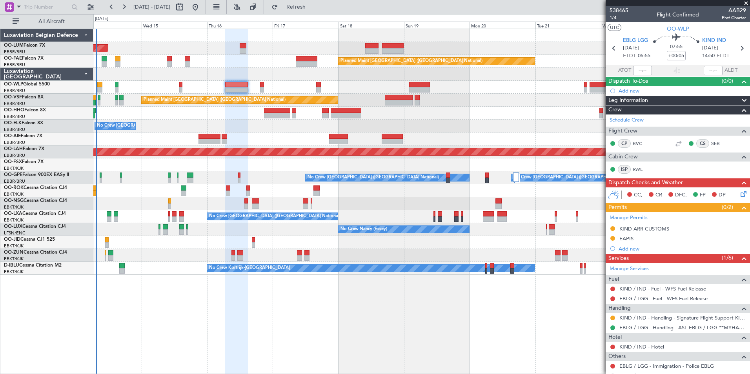
click at [443, 316] on div "AOG Maint Sibiu Owner Melsbroek Air Base Planned Maint Brussels (Brussels Natio…" at bounding box center [421, 201] width 656 height 345
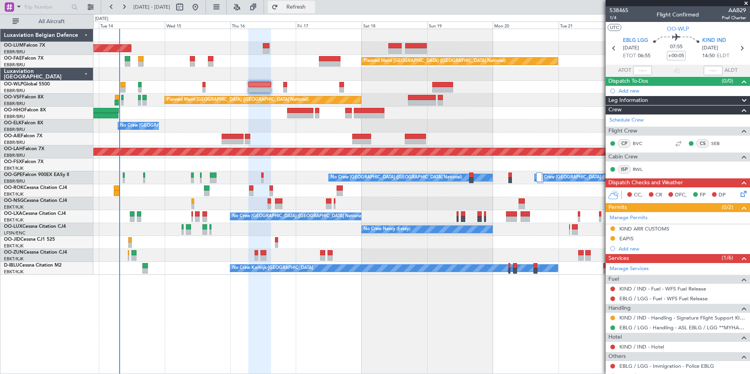
click at [312, 6] on span "Refresh" at bounding box center [296, 6] width 33 height 5
click at [261, 350] on div "AOG Maint Sibiu Owner Melsbroek Air Base Planned Maint Brussels (Brussels Natio…" at bounding box center [421, 201] width 656 height 345
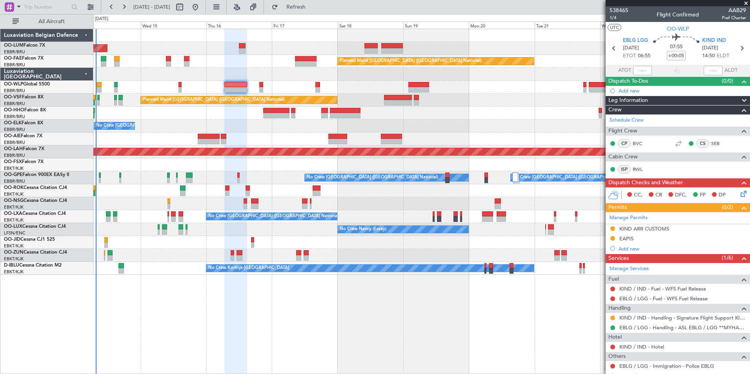
click at [396, 300] on div "AOG Maint Sibiu Owner Melsbroek Air Base Planned Maint Brussels (Brussels Natio…" at bounding box center [421, 201] width 656 height 345
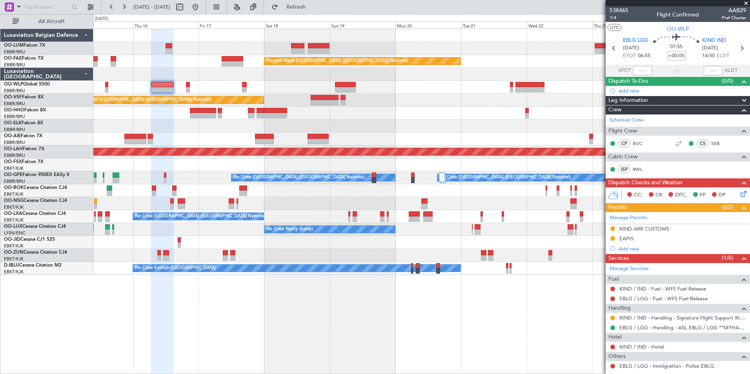
click at [328, 358] on div "Owner Melsbroek Air Base Planned Maint Kortrijk-Wevelgem AOG Maint Sibiu Planne…" at bounding box center [421, 201] width 656 height 345
click at [395, 347] on div "Owner Melsbroek Air Base Planned Maint Kortrijk-Wevelgem AOG Maint Sibiu Planne…" at bounding box center [421, 201] width 656 height 345
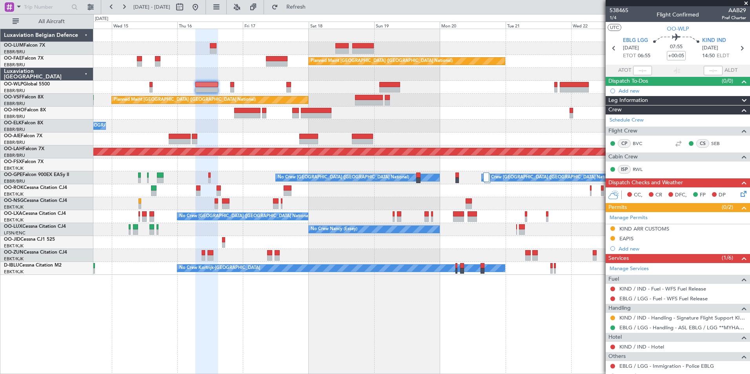
click at [406, 344] on div "Owner Melsbroek Air Base AOG Maint Sibiu Planned Maint Brussels (Brussels Natio…" at bounding box center [421, 201] width 656 height 345
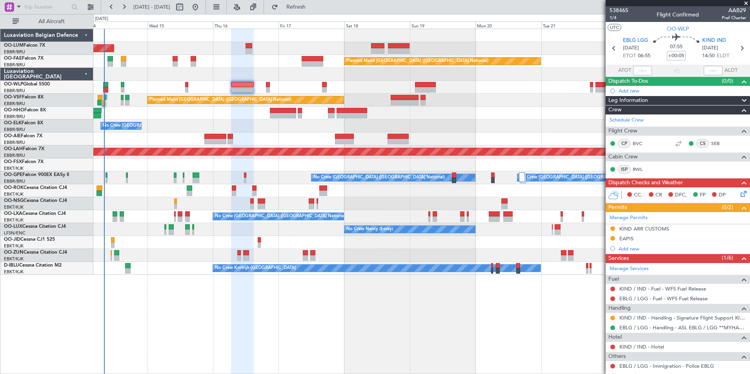
click at [387, 341] on div "AOG Maint Sibiu Owner Melsbroek Air Base Planned Maint Brussels (Brussels Natio…" at bounding box center [421, 201] width 656 height 345
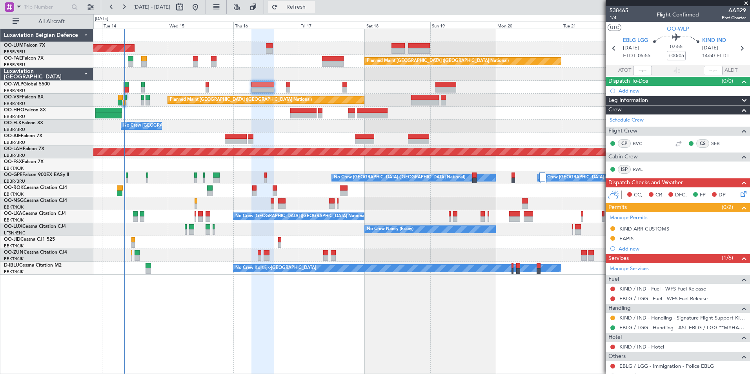
click at [307, 9] on span "Refresh" at bounding box center [296, 6] width 33 height 5
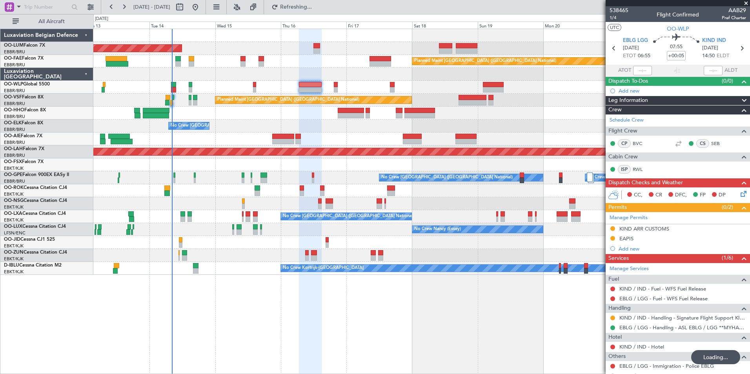
click at [288, 318] on div "AOG Maint Sibiu Planned Maint Brussels (Brussels National) Planned Maint Melsbr…" at bounding box center [421, 201] width 656 height 345
click at [287, 334] on div "AOG Maint Sibiu Planned Maint Brussels (Brussels National) Planned Maint Melsbr…" at bounding box center [421, 201] width 656 height 345
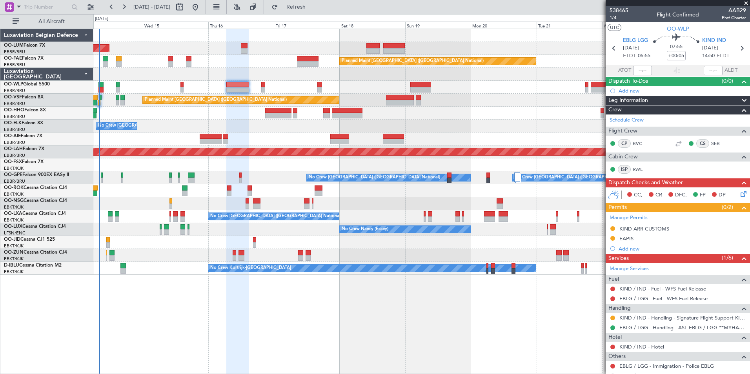
click at [359, 353] on div "AOG Maint Sibiu Owner Melsbroek Air Base Planned Maint Brussels (Brussels Natio…" at bounding box center [421, 201] width 656 height 345
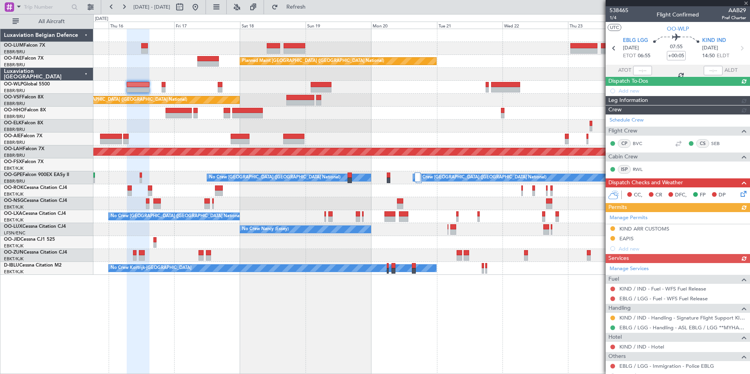
click at [401, 349] on div "Owner Melsbroek Air Base Planned Maint [GEOGRAPHIC_DATA]-[GEOGRAPHIC_DATA] AOG …" at bounding box center [421, 201] width 656 height 345
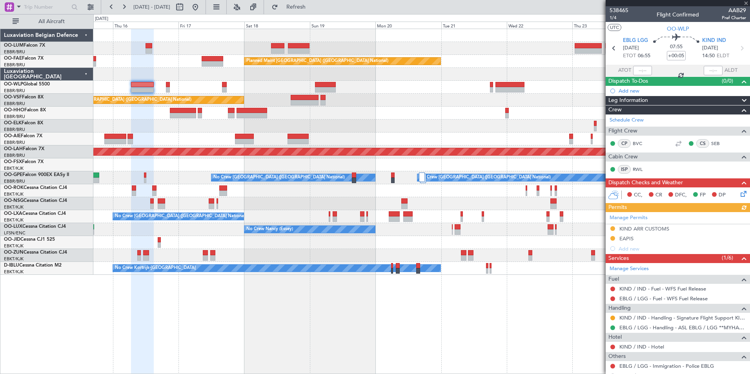
click at [350, 300] on div "Owner Melsbroek Air Base Planned Maint Kortrijk-Wevelgem AOG Maint Sibiu Planne…" at bounding box center [421, 201] width 656 height 345
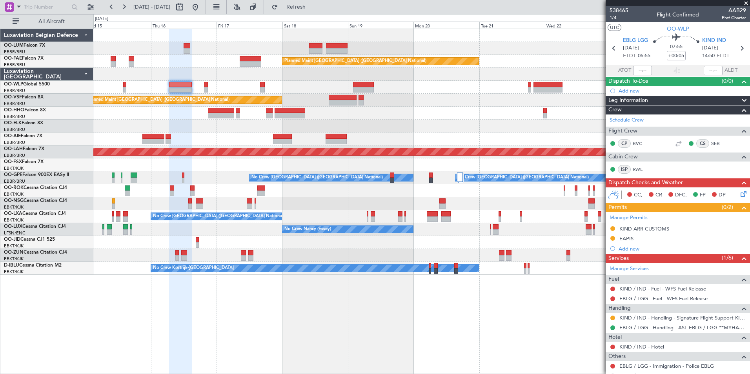
click at [366, 213] on div "No Crew [GEOGRAPHIC_DATA] ([GEOGRAPHIC_DATA] National)" at bounding box center [421, 216] width 656 height 13
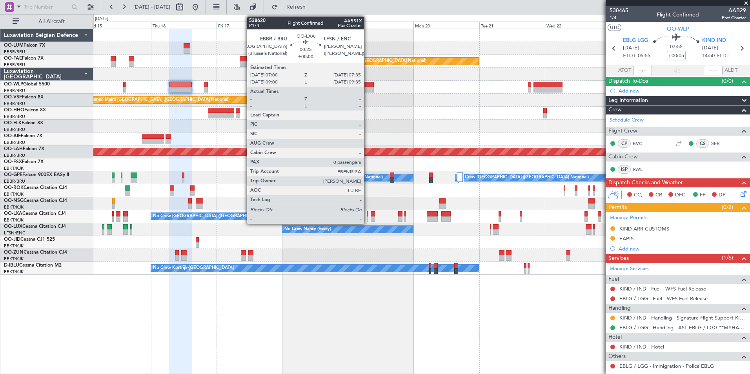
click at [367, 213] on div at bounding box center [368, 213] width 2 height 5
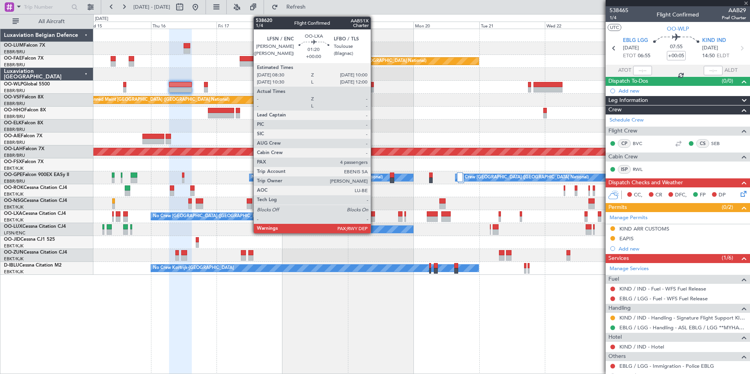
type input "0"
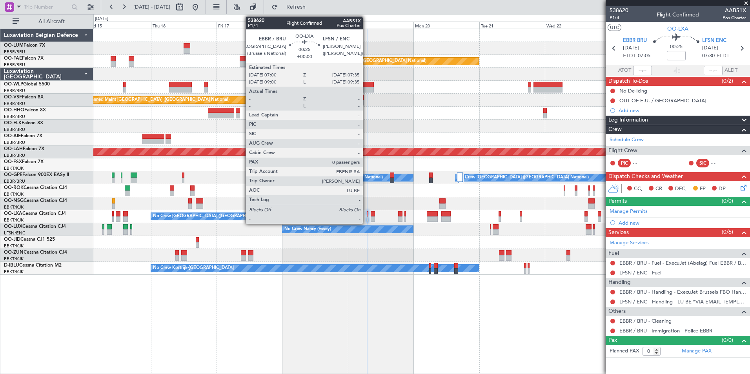
click at [367, 212] on div at bounding box center [368, 213] width 2 height 5
click at [367, 211] on div at bounding box center [368, 213] width 2 height 5
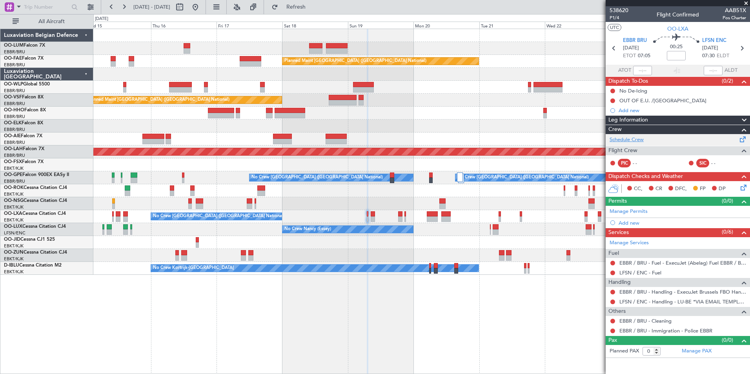
click at [629, 141] on link "Schedule Crew" at bounding box center [626, 140] width 34 height 8
click at [312, 10] on span "Refresh" at bounding box center [296, 6] width 33 height 5
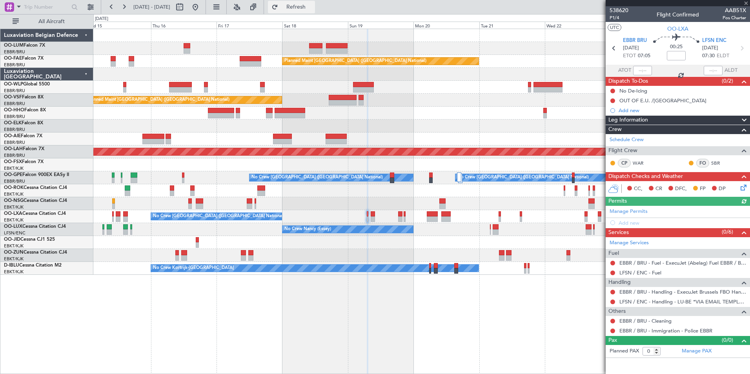
click at [305, 9] on span "Refresh" at bounding box center [296, 6] width 33 height 5
click at [289, 316] on div "Owner Melsbroek Air Base Planned Maint Kortrijk-Wevelgem AOG Maint Sibiu Planne…" at bounding box center [421, 201] width 656 height 345
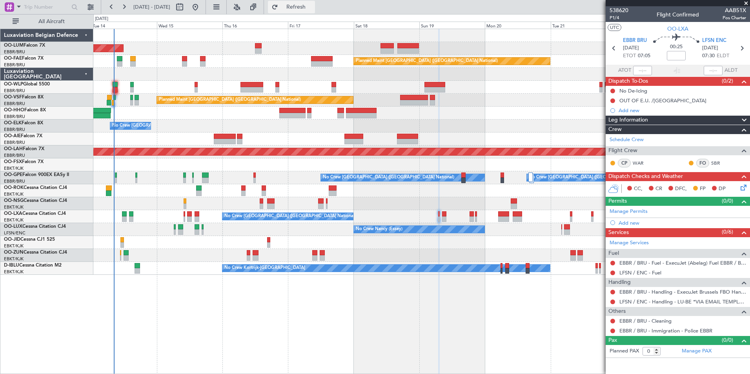
click at [303, 7] on button "Refresh" at bounding box center [291, 7] width 47 height 13
click at [127, 313] on div "AOG Maint [GEOGRAPHIC_DATA] Owner [GEOGRAPHIC_DATA] Planned Maint [GEOGRAPHIC_D…" at bounding box center [421, 201] width 656 height 345
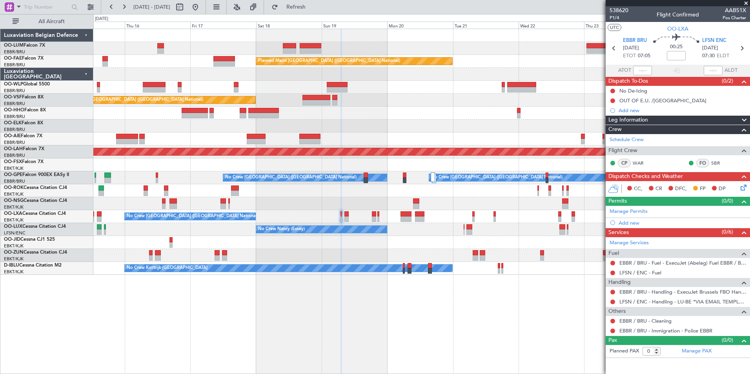
click at [250, 294] on div "Owner Melsbroek Air Base Planned Maint Kortrijk-Wevelgem AOG Maint Sibiu Planne…" at bounding box center [421, 201] width 656 height 345
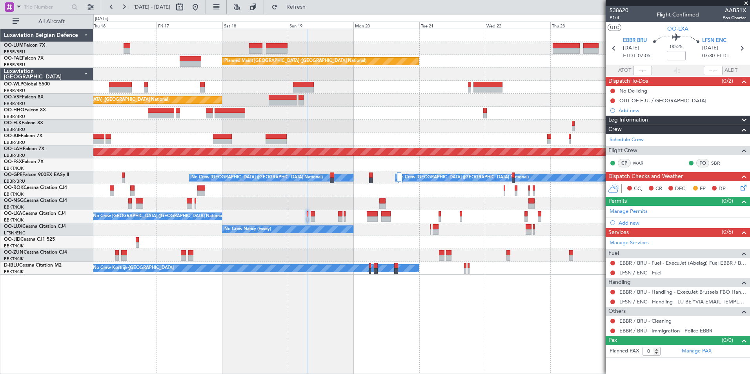
click at [369, 282] on div "Owner Melsbroek Air Base Planned Maint [GEOGRAPHIC_DATA]-[GEOGRAPHIC_DATA] AOG …" at bounding box center [421, 201] width 656 height 345
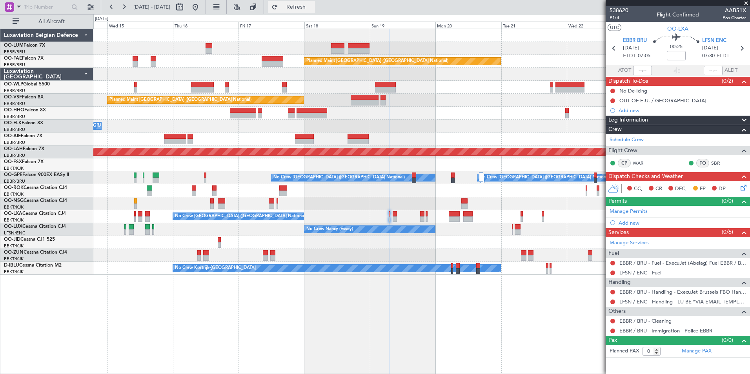
click at [312, 8] on span "Refresh" at bounding box center [296, 6] width 33 height 5
click at [376, 316] on div "Owner Melsbroek Air Base Planned Maint Kortrijk-Wevelgem AOG Maint Sibiu Planne…" at bounding box center [421, 201] width 656 height 345
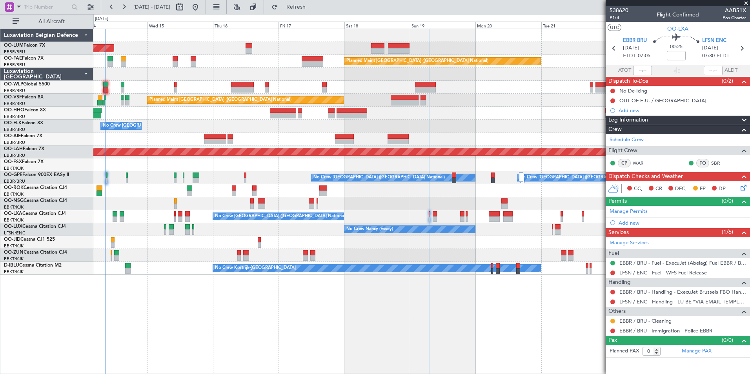
click at [236, 305] on div "AOG Maint [GEOGRAPHIC_DATA] Owner [GEOGRAPHIC_DATA] Planned Maint [GEOGRAPHIC_D…" at bounding box center [421, 201] width 656 height 345
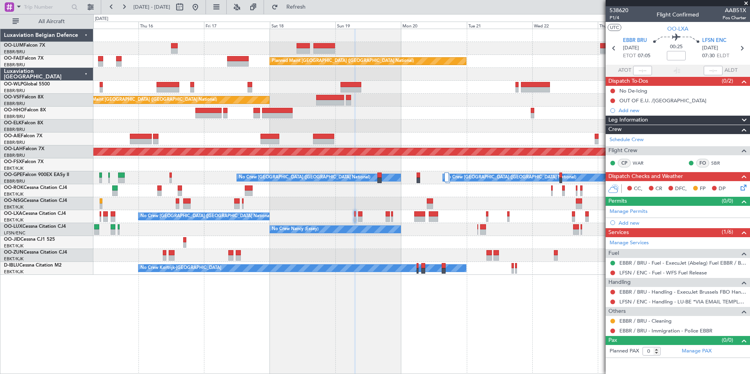
click at [194, 304] on div "Owner Melsbroek Air Base Planned Maint [GEOGRAPHIC_DATA]-[GEOGRAPHIC_DATA] AOG …" at bounding box center [421, 201] width 656 height 345
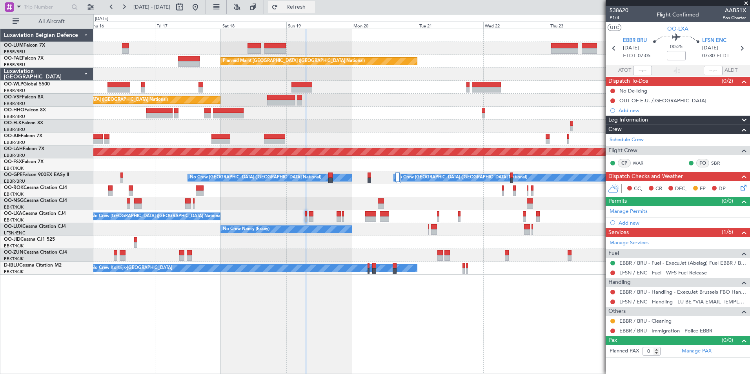
click at [312, 12] on button "Refresh" at bounding box center [291, 7] width 47 height 13
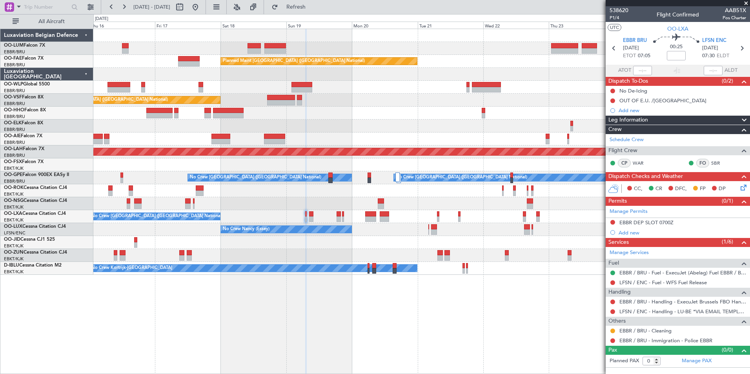
click at [356, 370] on div "Owner Melsbroek Air Base Planned Maint [GEOGRAPHIC_DATA]-[GEOGRAPHIC_DATA] AOG …" at bounding box center [421, 201] width 656 height 345
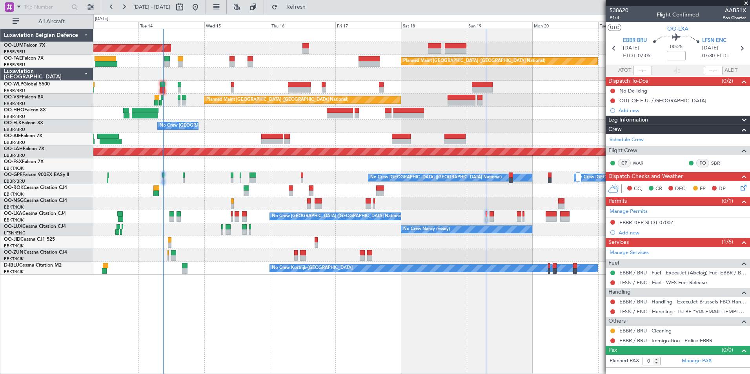
click at [267, 325] on div "AOG Maint [GEOGRAPHIC_DATA] Planned Maint [GEOGRAPHIC_DATA] ([GEOGRAPHIC_DATA])…" at bounding box center [421, 201] width 656 height 345
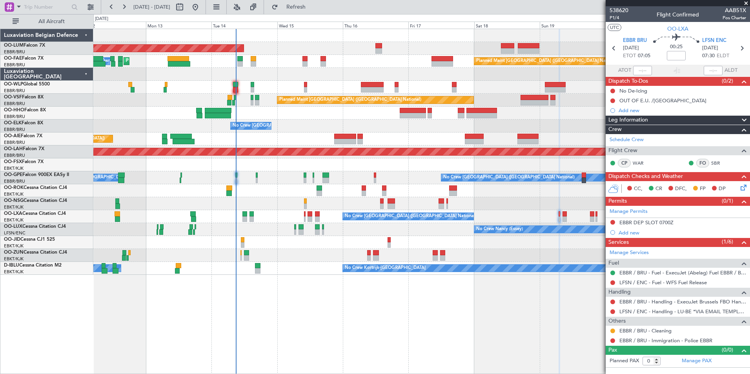
click at [282, 329] on div "AOG Maint [GEOGRAPHIC_DATA] Planned Maint [GEOGRAPHIC_DATA] ([GEOGRAPHIC_DATA])…" at bounding box center [421, 201] width 656 height 345
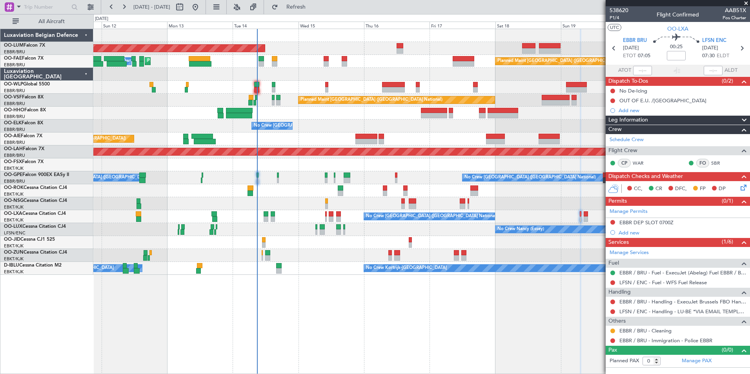
click at [301, 340] on div "AOG Maint [GEOGRAPHIC_DATA] Planned Maint [GEOGRAPHIC_DATA] ([GEOGRAPHIC_DATA])…" at bounding box center [421, 201] width 656 height 345
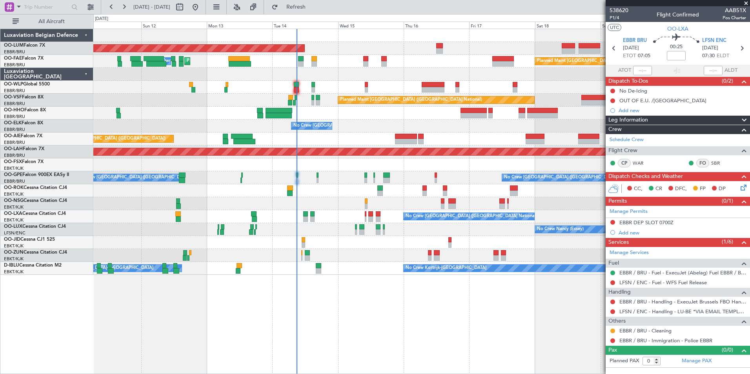
click at [285, 338] on div "AOG Maint [GEOGRAPHIC_DATA] Planned Maint [GEOGRAPHIC_DATA] ([GEOGRAPHIC_DATA])…" at bounding box center [421, 201] width 656 height 345
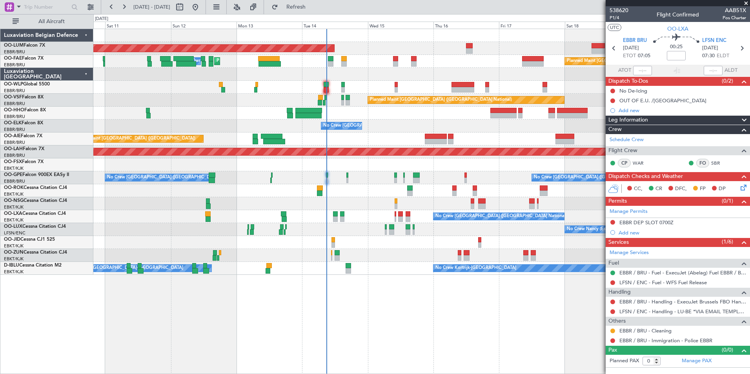
click at [305, 341] on div "AOG Maint [GEOGRAPHIC_DATA] Planned Maint [GEOGRAPHIC_DATA] ([GEOGRAPHIC_DATA])…" at bounding box center [421, 201] width 656 height 345
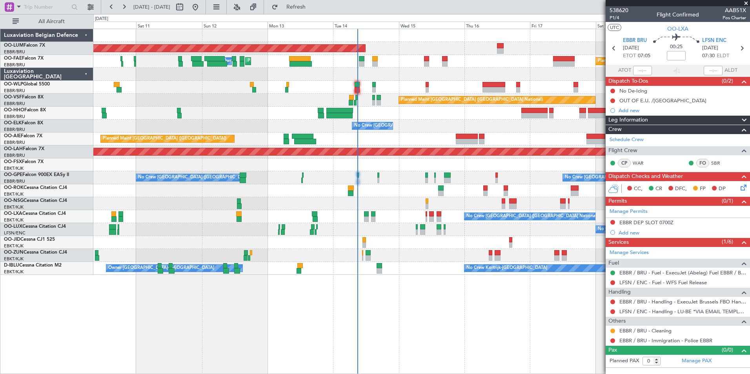
click at [303, 343] on div "AOG Maint [GEOGRAPHIC_DATA] Planned Maint [GEOGRAPHIC_DATA] ([GEOGRAPHIC_DATA])…" at bounding box center [421, 201] width 656 height 345
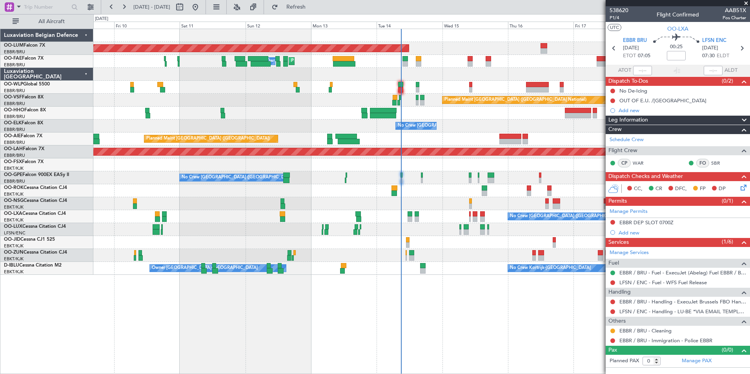
click at [278, 332] on div "AOG Maint [GEOGRAPHIC_DATA] Planned Maint [GEOGRAPHIC_DATA] ([GEOGRAPHIC_DATA])…" at bounding box center [421, 201] width 656 height 345
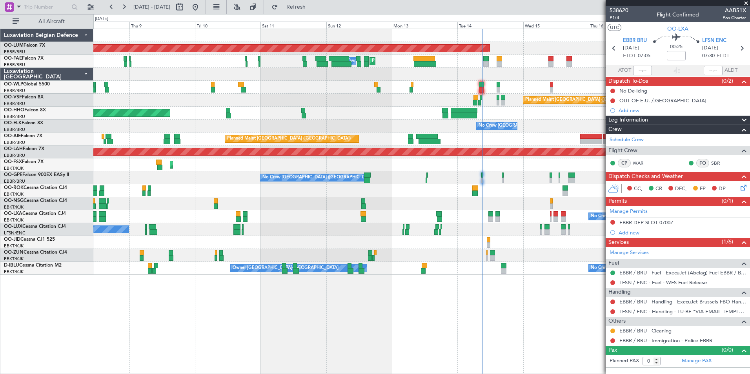
click at [338, 344] on div "AOG Maint [GEOGRAPHIC_DATA] Planned Maint [GEOGRAPHIC_DATA] ([GEOGRAPHIC_DATA])…" at bounding box center [421, 201] width 656 height 345
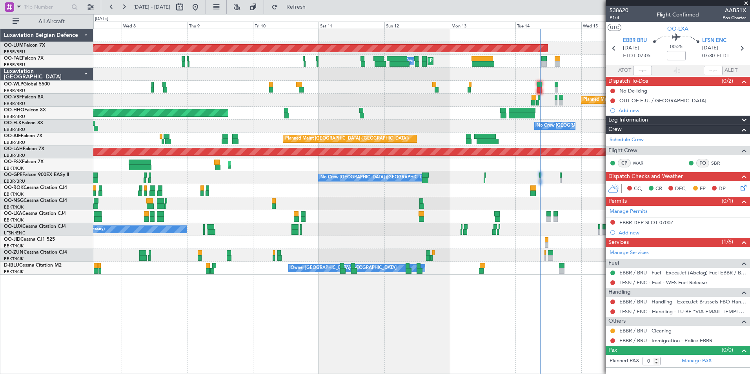
click at [214, 337] on div "AOG Maint [GEOGRAPHIC_DATA] Planned Maint [GEOGRAPHIC_DATA] Owner [GEOGRAPHIC_D…" at bounding box center [421, 201] width 656 height 345
click at [376, 356] on div "AOG Maint [GEOGRAPHIC_DATA] Planned Maint [GEOGRAPHIC_DATA] Owner [GEOGRAPHIC_D…" at bounding box center [421, 201] width 656 height 345
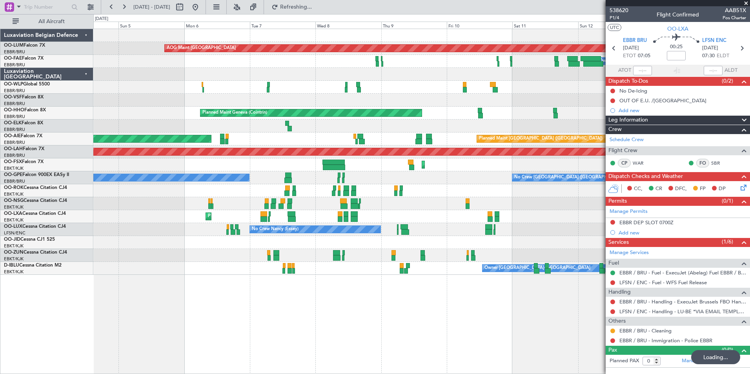
click at [288, 335] on div "AOG Maint [GEOGRAPHIC_DATA] Planned Maint [GEOGRAPHIC_DATA] Owner [GEOGRAPHIC_D…" at bounding box center [421, 201] width 656 height 345
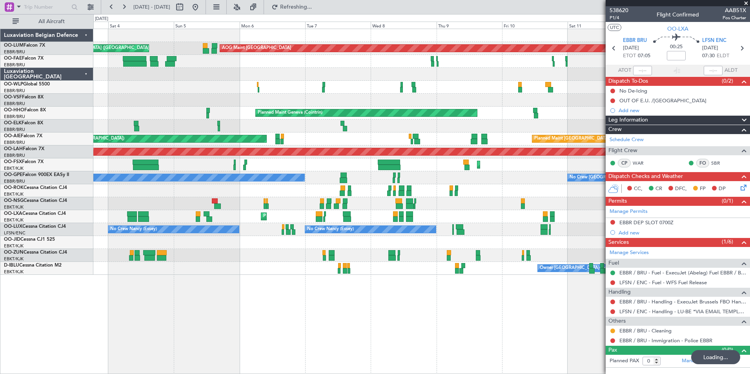
click at [379, 309] on div "AOG Maint [GEOGRAPHIC_DATA] Planned Maint [GEOGRAPHIC_DATA] ([GEOGRAPHIC_DATA])…" at bounding box center [421, 201] width 656 height 345
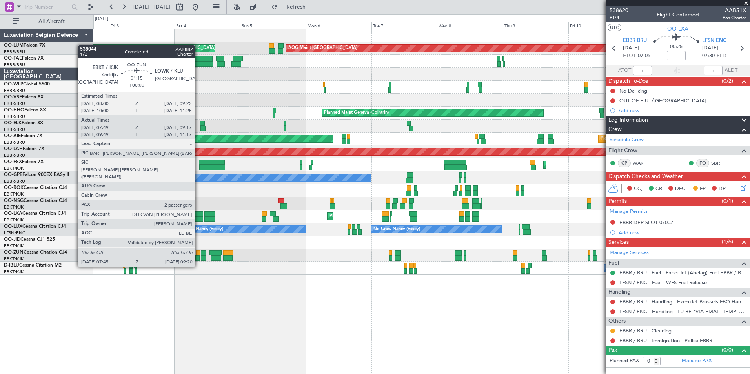
click at [198, 252] on div at bounding box center [198, 252] width 4 height 5
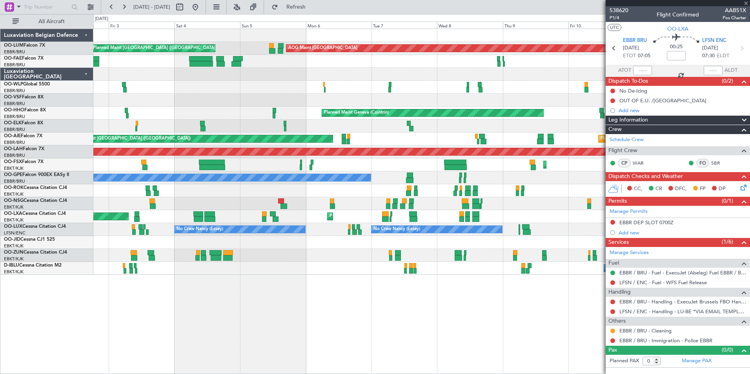
type input "07:54"
type input "09:12"
type input "2"
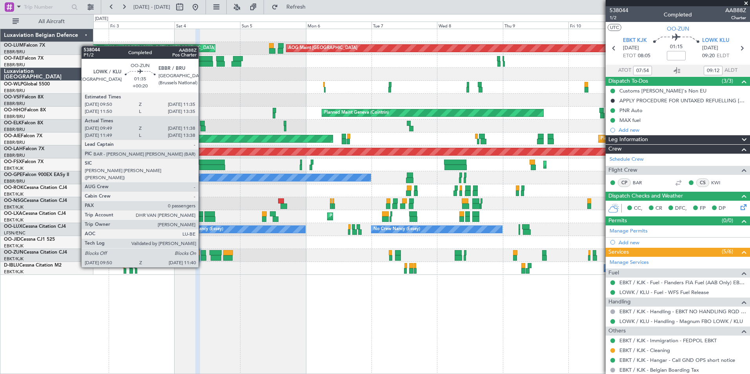
click at [202, 253] on div at bounding box center [203, 252] width 5 height 5
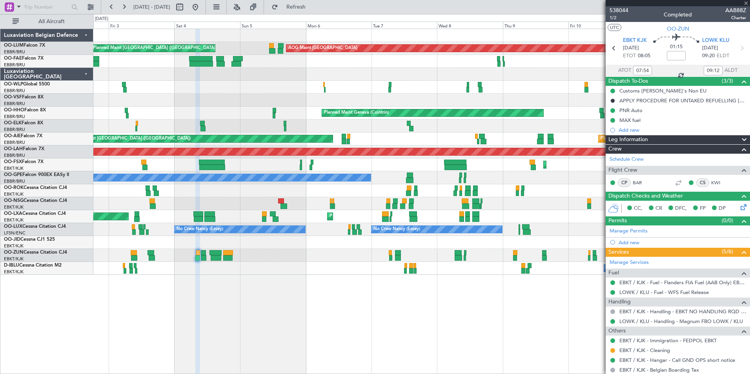
type input "+00:20"
type input "09:54"
type input "11:33"
type input "0"
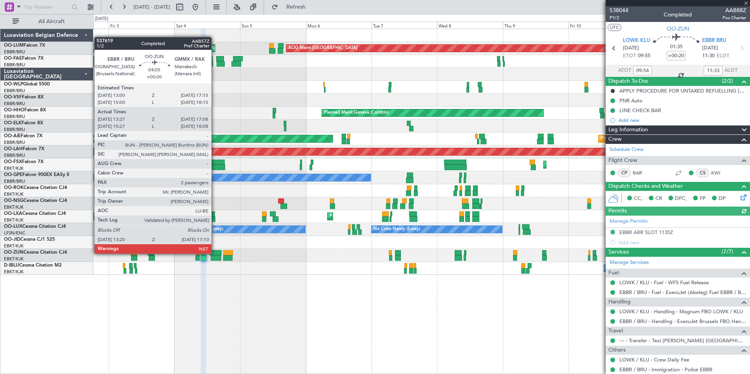
click at [215, 254] on div at bounding box center [215, 252] width 12 height 5
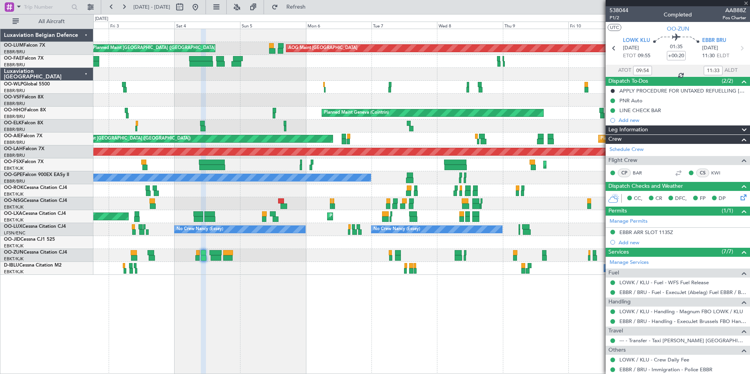
type input "13:32"
type input "17:03"
type input "2"
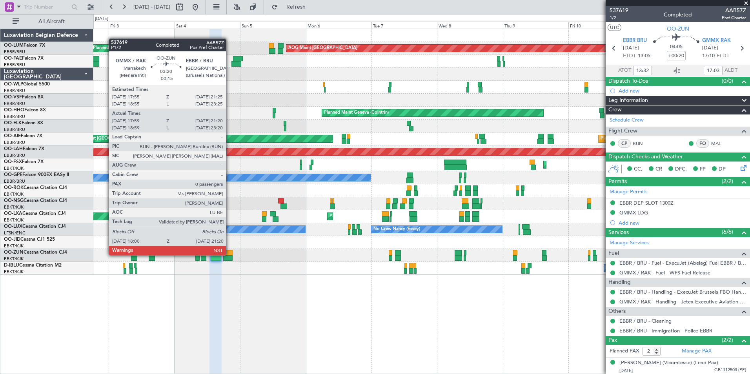
click at [229, 255] on div at bounding box center [227, 257] width 9 height 5
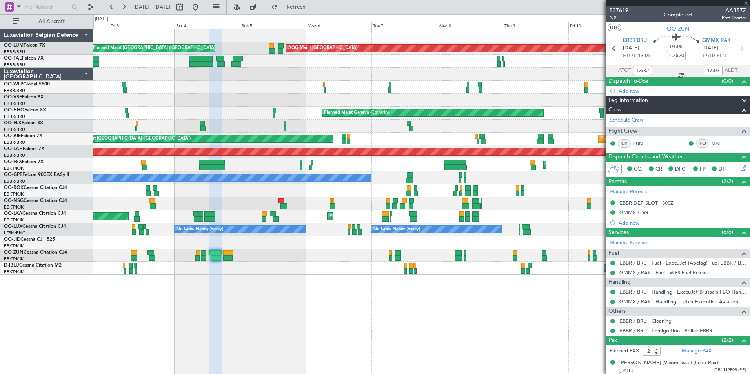
type input "-00:15"
type input "18:04"
type input "21:15"
type input "0"
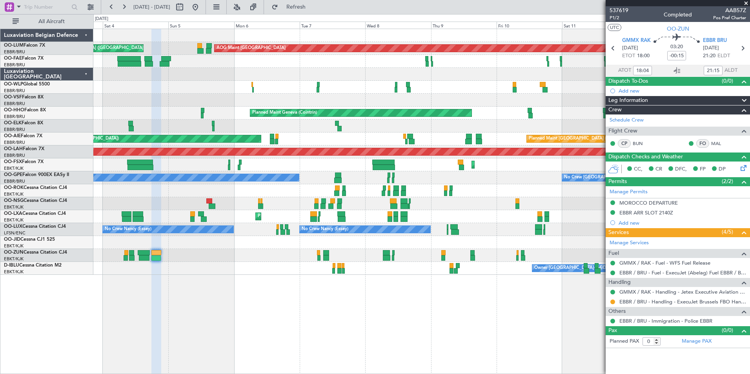
click at [203, 301] on div "AOG Maint [GEOGRAPHIC_DATA] Planned Maint [GEOGRAPHIC_DATA] ([GEOGRAPHIC_DATA])…" at bounding box center [421, 201] width 656 height 345
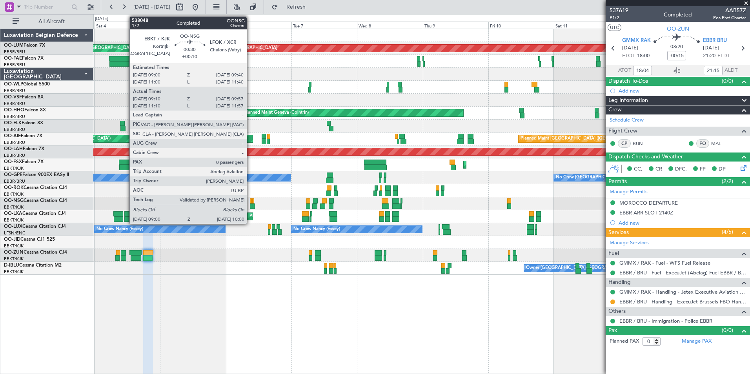
click at [250, 200] on div at bounding box center [251, 200] width 2 height 5
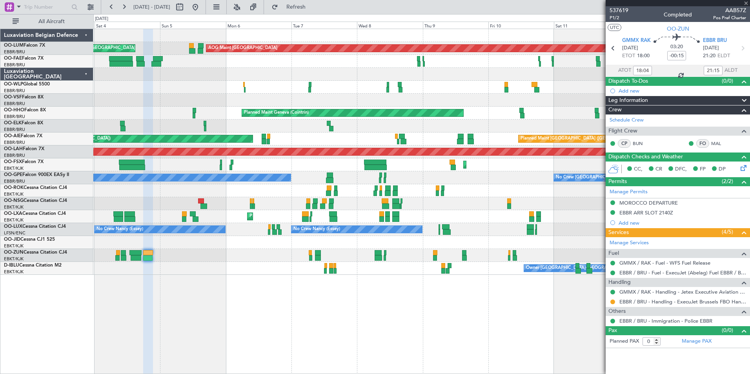
type input "+00:10"
type input "09:15"
type input "09:52"
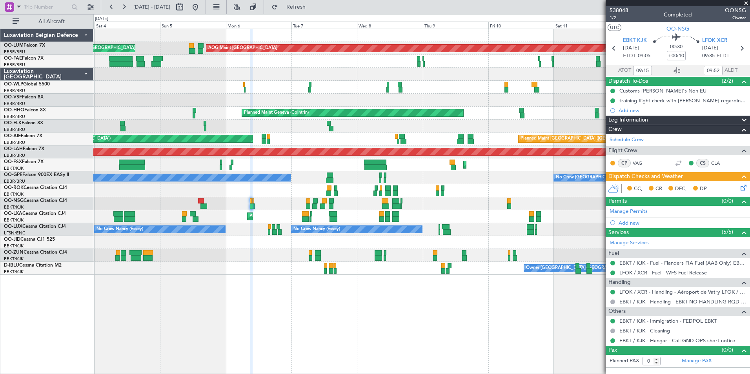
click at [273, 328] on div "AOG Maint [GEOGRAPHIC_DATA] Planned Maint [GEOGRAPHIC_DATA] ([GEOGRAPHIC_DATA])…" at bounding box center [421, 201] width 656 height 345
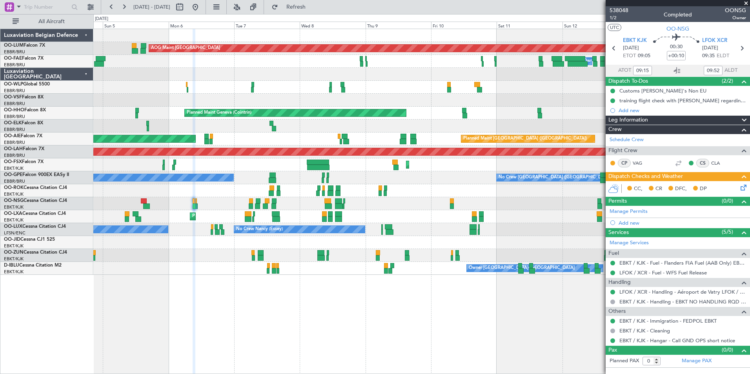
click at [305, 351] on div "AOG Maint [GEOGRAPHIC_DATA] Planned Maint [GEOGRAPHIC_DATA] ([GEOGRAPHIC_DATA])…" at bounding box center [421, 201] width 656 height 345
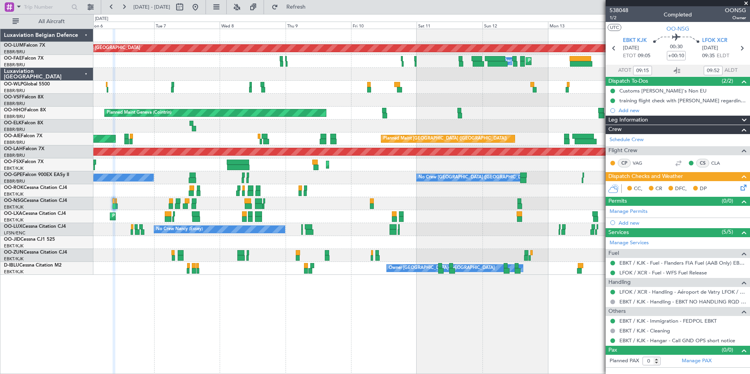
click at [274, 345] on div "AOG Maint [GEOGRAPHIC_DATA] Planned Maint [GEOGRAPHIC_DATA] ([GEOGRAPHIC_DATA])…" at bounding box center [421, 201] width 656 height 345
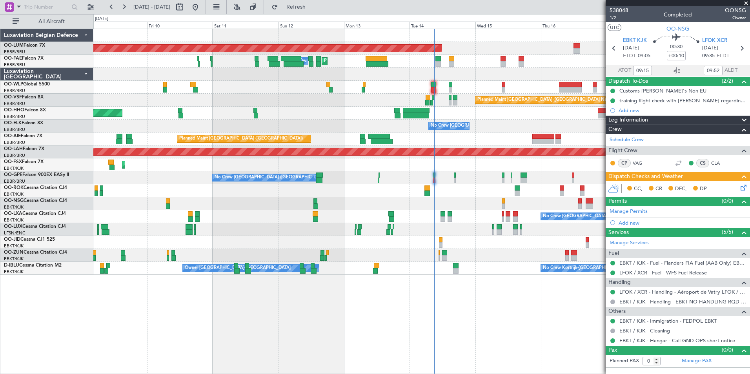
click at [223, 311] on div "AOG Maint [GEOGRAPHIC_DATA] Planned Maint [GEOGRAPHIC_DATA] Owner [GEOGRAPHIC_D…" at bounding box center [421, 201] width 656 height 345
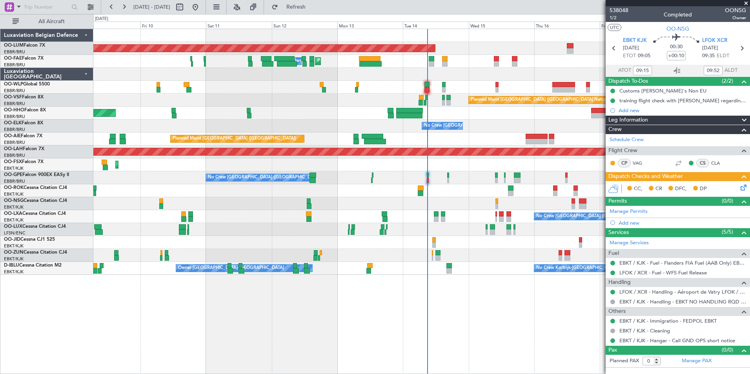
click at [202, 318] on div "AOG Maint [GEOGRAPHIC_DATA] Planned Maint [GEOGRAPHIC_DATA] Owner [GEOGRAPHIC_D…" at bounding box center [421, 201] width 656 height 345
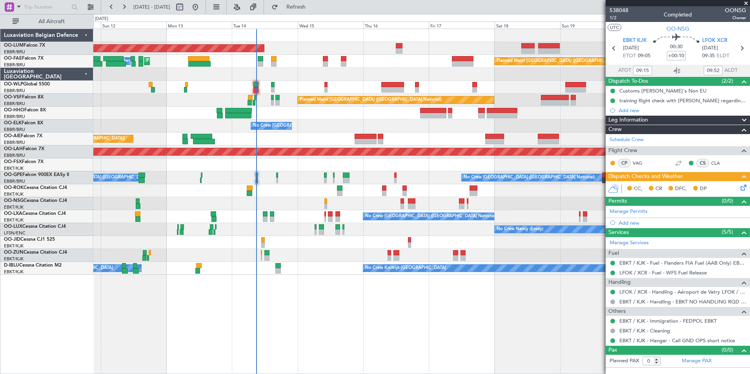
click at [302, 349] on div "AOG Maint [GEOGRAPHIC_DATA] Planned Maint [GEOGRAPHIC_DATA] Owner [GEOGRAPHIC_D…" at bounding box center [421, 201] width 656 height 345
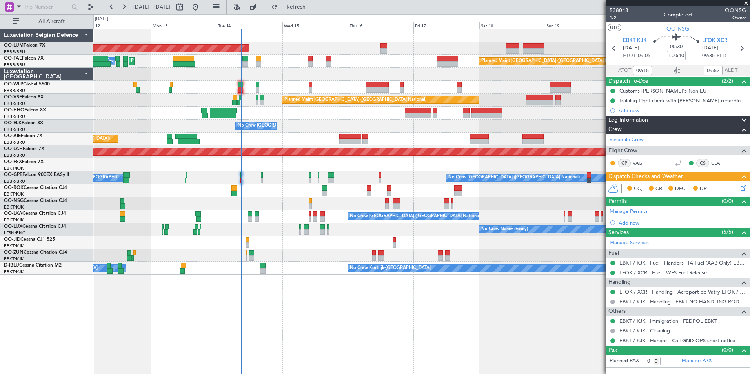
click at [317, 323] on div "AOG Maint [GEOGRAPHIC_DATA] Planned Maint [GEOGRAPHIC_DATA] Owner [GEOGRAPHIC_D…" at bounding box center [421, 201] width 656 height 345
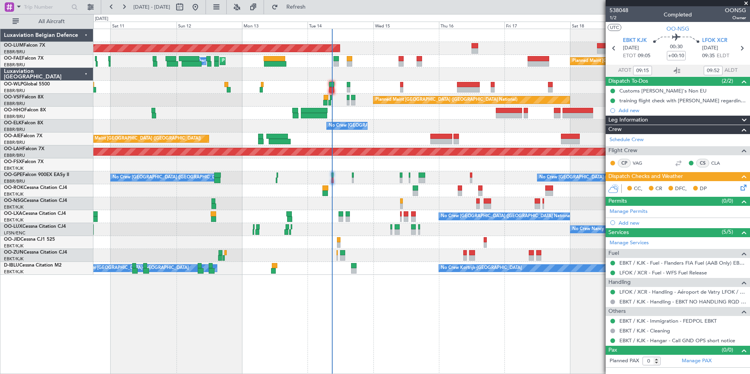
click at [203, 319] on div "AOG Maint [GEOGRAPHIC_DATA] Planned Maint [GEOGRAPHIC_DATA] Owner [GEOGRAPHIC_D…" at bounding box center [421, 201] width 656 height 345
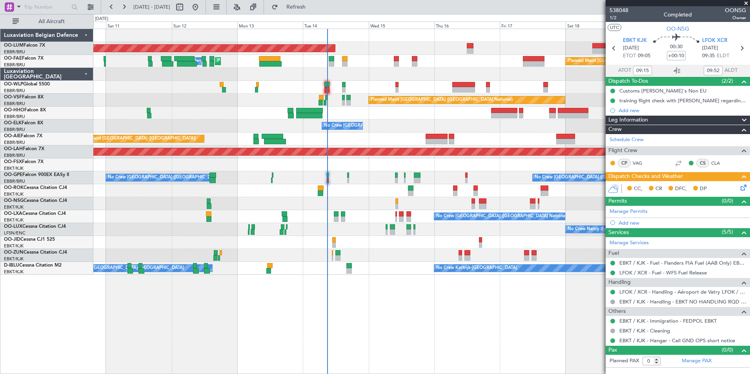
click at [212, 290] on div "AOG Maint [GEOGRAPHIC_DATA] Planned Maint [GEOGRAPHIC_DATA] ([GEOGRAPHIC_DATA])…" at bounding box center [421, 201] width 656 height 345
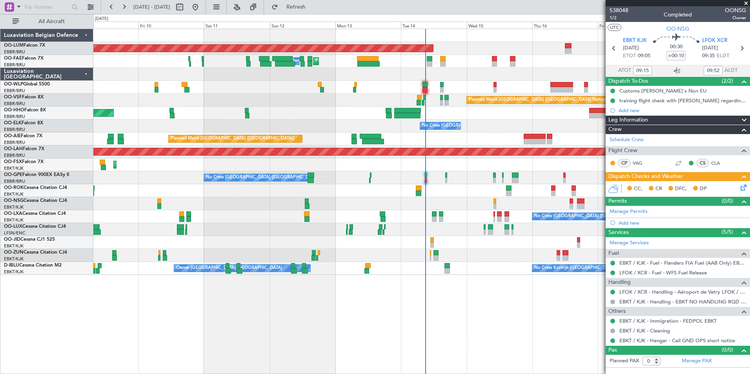
click at [267, 317] on div "AOG Maint [GEOGRAPHIC_DATA] Planned Maint [GEOGRAPHIC_DATA] ([GEOGRAPHIC_DATA])…" at bounding box center [421, 201] width 656 height 345
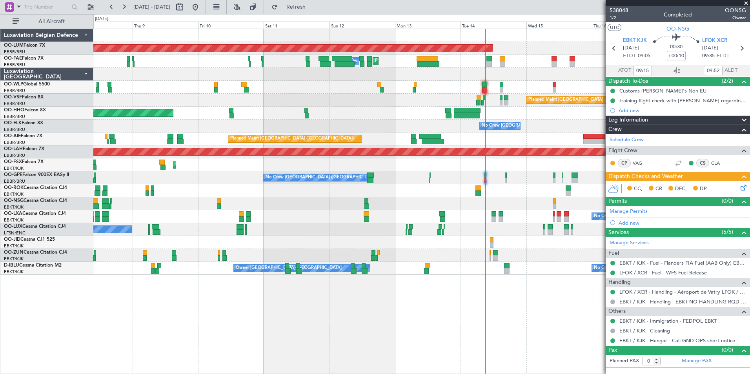
click at [462, 316] on div "AOG Maint [GEOGRAPHIC_DATA] Planned Maint [GEOGRAPHIC_DATA] ([GEOGRAPHIC_DATA])…" at bounding box center [421, 201] width 656 height 345
click at [472, 305] on div "AOG Maint [GEOGRAPHIC_DATA] Planned Maint [GEOGRAPHIC_DATA] ([GEOGRAPHIC_DATA])…" at bounding box center [421, 201] width 656 height 345
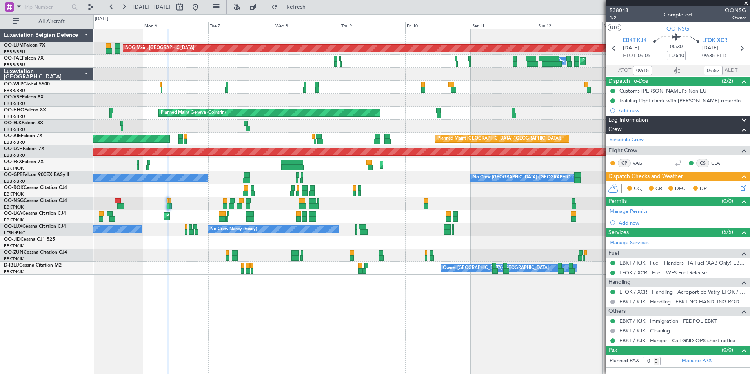
click at [319, 310] on div "AOG Maint [GEOGRAPHIC_DATA] Planned Maint [GEOGRAPHIC_DATA] ([GEOGRAPHIC_DATA])…" at bounding box center [421, 201] width 656 height 345
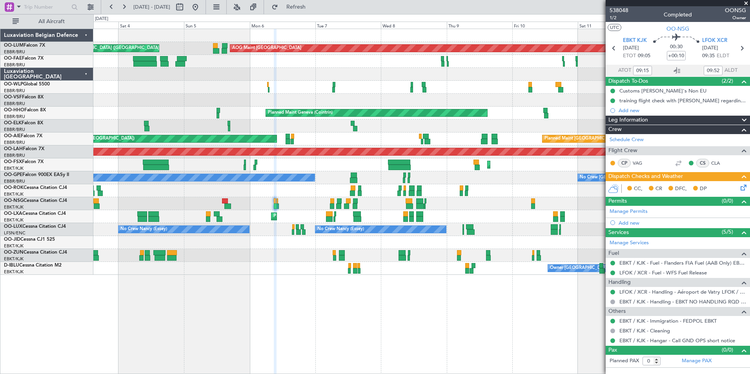
click at [264, 310] on div "AOG Maint [GEOGRAPHIC_DATA] Planned Maint [GEOGRAPHIC_DATA] ([GEOGRAPHIC_DATA])…" at bounding box center [421, 201] width 656 height 345
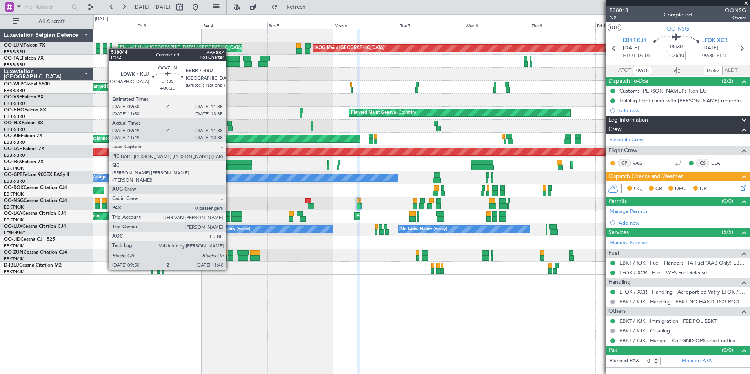
click at [229, 256] on div at bounding box center [230, 257] width 5 height 5
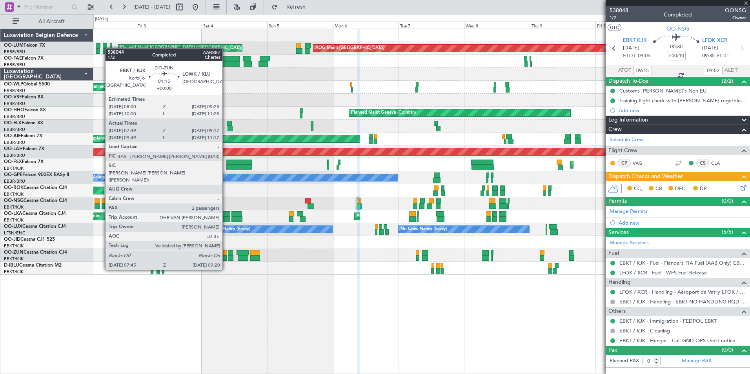
type input "+00:20"
type input "09:54"
type input "11:33"
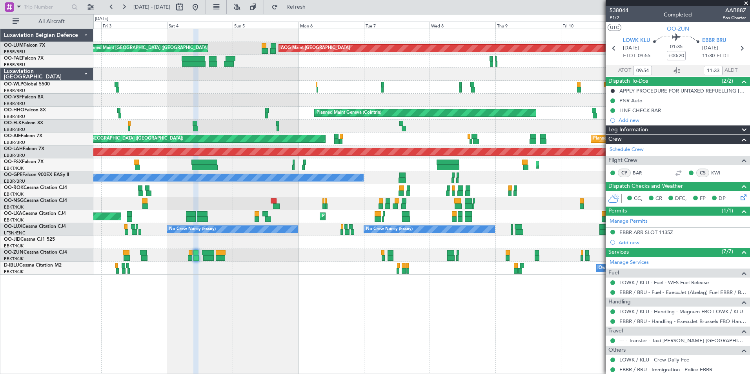
click at [247, 296] on div "AOG Maint [GEOGRAPHIC_DATA] Planned Maint [GEOGRAPHIC_DATA] ([GEOGRAPHIC_DATA])…" at bounding box center [421, 201] width 656 height 345
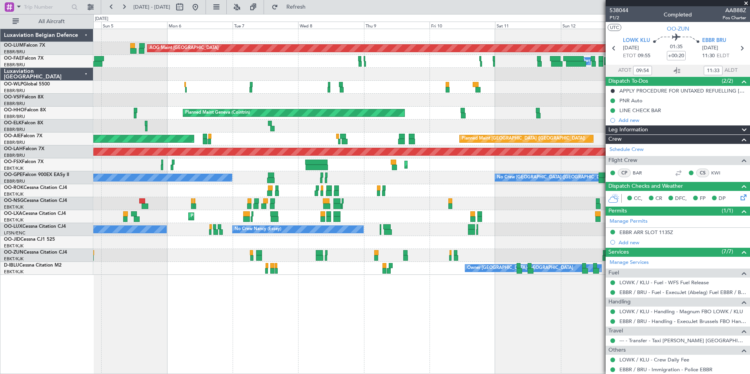
click at [191, 310] on div "AOG Maint [GEOGRAPHIC_DATA] Planned Maint [GEOGRAPHIC_DATA] ([GEOGRAPHIC_DATA])…" at bounding box center [421, 201] width 656 height 345
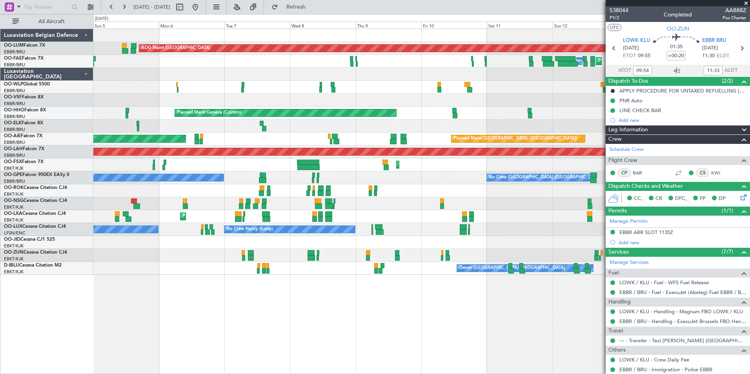
click at [164, 322] on div "AOG Maint [GEOGRAPHIC_DATA] Planned Maint [GEOGRAPHIC_DATA] ([GEOGRAPHIC_DATA])…" at bounding box center [421, 201] width 656 height 345
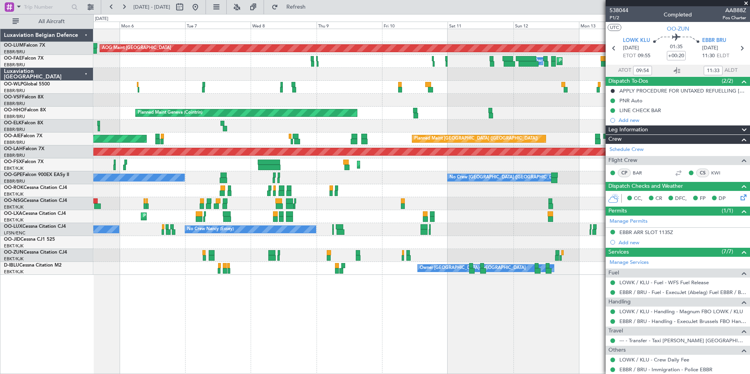
click at [121, 317] on div "AOG Maint [GEOGRAPHIC_DATA] Planned Maint [GEOGRAPHIC_DATA] ([GEOGRAPHIC_DATA])…" at bounding box center [421, 201] width 656 height 345
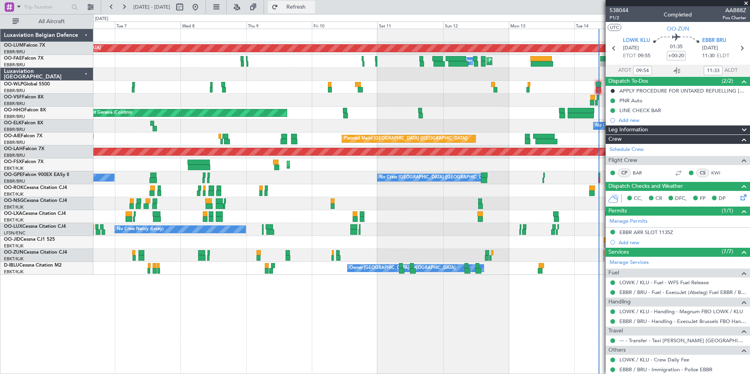
click at [311, 5] on span "Refresh" at bounding box center [296, 6] width 33 height 5
click at [232, 303] on div "AOG Maint [GEOGRAPHIC_DATA] Planned Maint [GEOGRAPHIC_DATA] ([GEOGRAPHIC_DATA])…" at bounding box center [421, 201] width 656 height 345
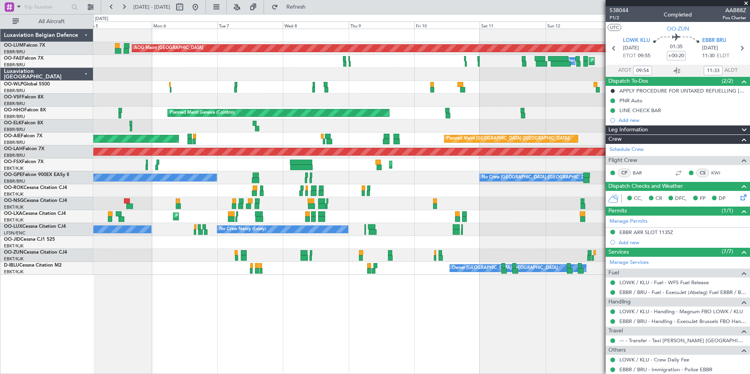
click at [271, 304] on div "AOG Maint [GEOGRAPHIC_DATA] Planned Maint [GEOGRAPHIC_DATA] ([GEOGRAPHIC_DATA])…" at bounding box center [421, 201] width 656 height 345
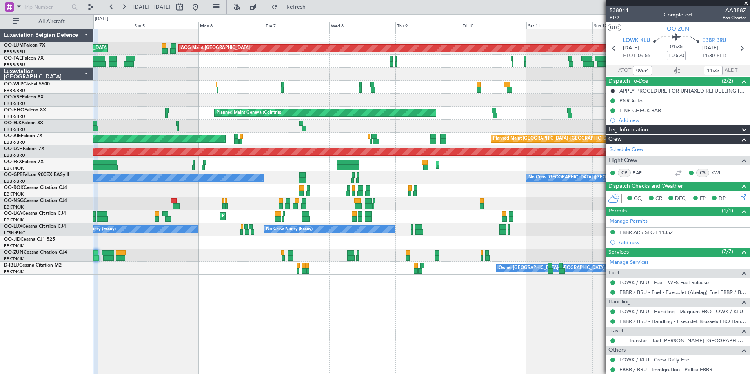
click at [309, 298] on div "AOG Maint [GEOGRAPHIC_DATA] Planned Maint [GEOGRAPHIC_DATA] ([GEOGRAPHIC_DATA])…" at bounding box center [421, 201] width 656 height 345
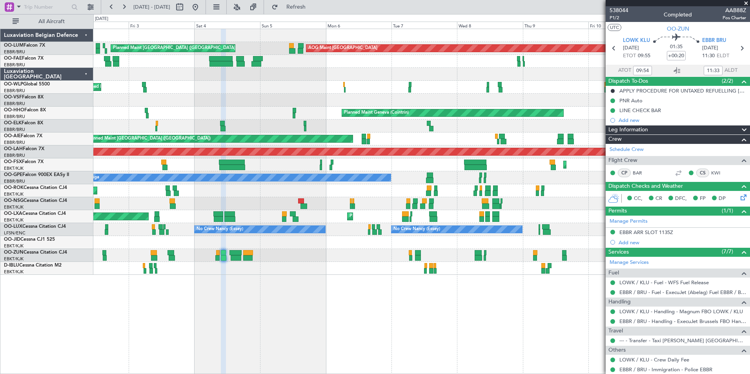
click at [171, 306] on div "AOG Maint [GEOGRAPHIC_DATA] Planned Maint [GEOGRAPHIC_DATA] ([GEOGRAPHIC_DATA])…" at bounding box center [421, 201] width 656 height 345
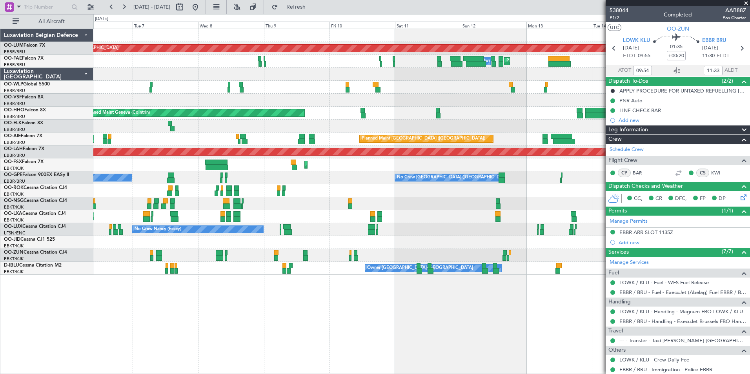
click at [222, 340] on div "AOG Maint [GEOGRAPHIC_DATA] Planned Maint [GEOGRAPHIC_DATA] ([GEOGRAPHIC_DATA])…" at bounding box center [421, 201] width 656 height 345
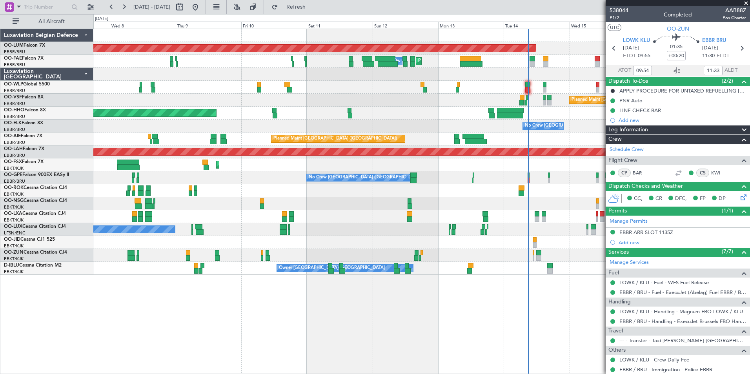
click at [113, 355] on div "AOG Maint [GEOGRAPHIC_DATA] Owner [GEOGRAPHIC_DATA] Planned Maint [GEOGRAPHIC_D…" at bounding box center [421, 201] width 656 height 345
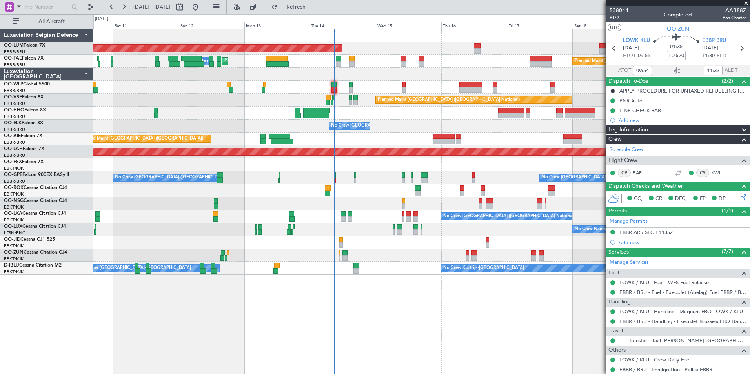
click at [70, 367] on div "AOG Maint [GEOGRAPHIC_DATA] Owner [GEOGRAPHIC_DATA] Planned Maint [GEOGRAPHIC_D…" at bounding box center [375, 194] width 750 height 360
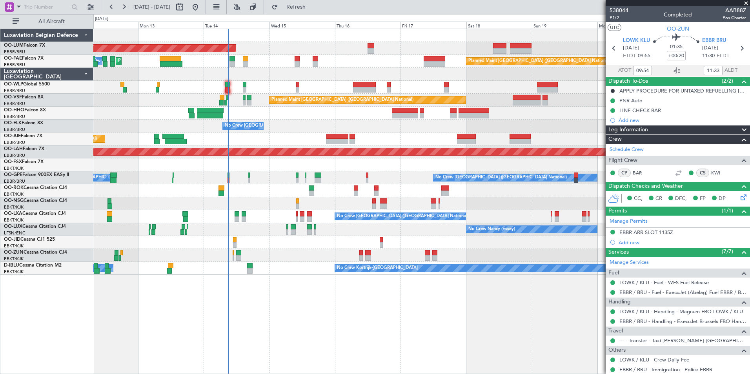
click at [237, 374] on html "[DATE] - [DATE] Refresh Quick Links All Aircraft AOG Maint [GEOGRAPHIC_DATA] Ow…" at bounding box center [375, 187] width 750 height 374
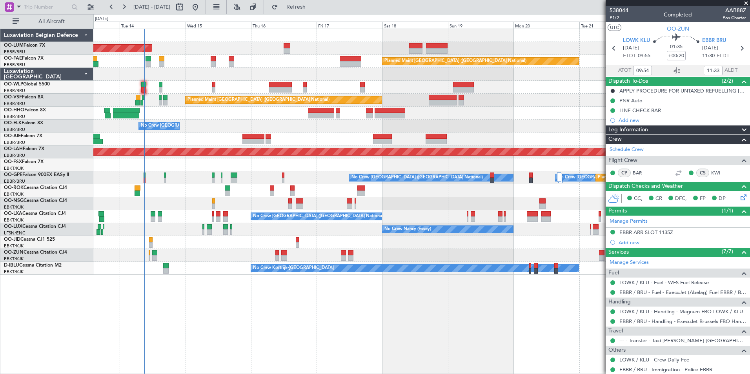
click at [256, 312] on div "AOG Maint [GEOGRAPHIC_DATA] Planned Maint [GEOGRAPHIC_DATA] ([GEOGRAPHIC_DATA])…" at bounding box center [421, 201] width 656 height 345
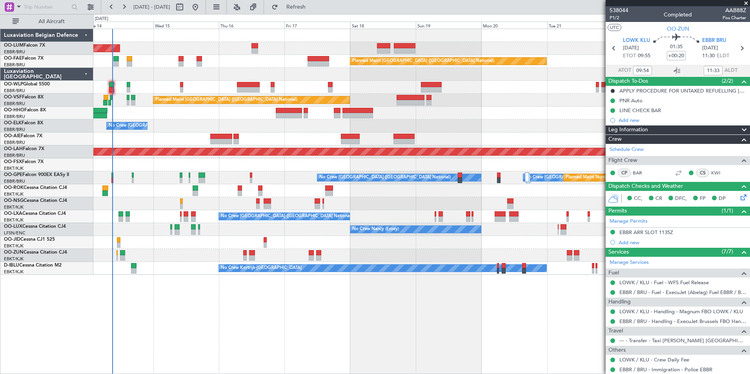
click at [371, 321] on div "AOG Maint [GEOGRAPHIC_DATA] Owner [GEOGRAPHIC_DATA] Planned Maint [GEOGRAPHIC_D…" at bounding box center [421, 201] width 656 height 345
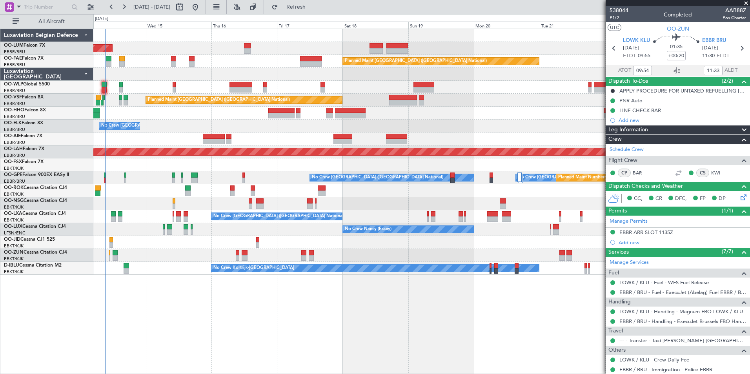
click at [343, 307] on div "AOG Maint [GEOGRAPHIC_DATA] Owner [GEOGRAPHIC_DATA] Planned Maint [GEOGRAPHIC_D…" at bounding box center [421, 201] width 656 height 345
click at [639, 43] on span "LOWK KLU" at bounding box center [636, 41] width 27 height 8
click at [307, 7] on span "Refresh" at bounding box center [296, 6] width 33 height 5
click at [358, 348] on div "AOG Maint [GEOGRAPHIC_DATA] Owner [GEOGRAPHIC_DATA] Planned Maint [GEOGRAPHIC_D…" at bounding box center [421, 201] width 656 height 345
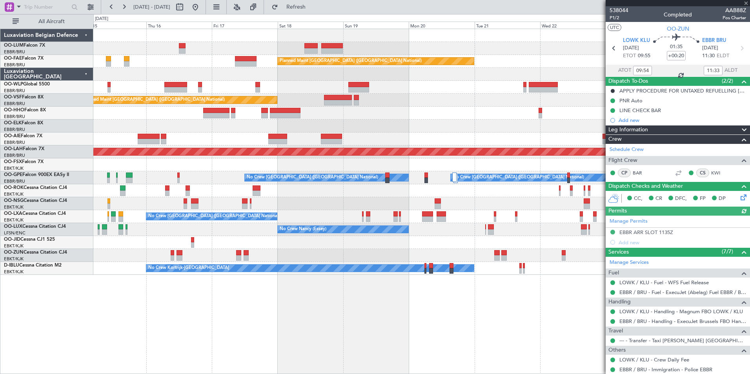
click at [464, 348] on div "Owner Melsbroek Air Base Planned Maint [GEOGRAPHIC_DATA]-[GEOGRAPHIC_DATA] AOG …" at bounding box center [421, 201] width 656 height 345
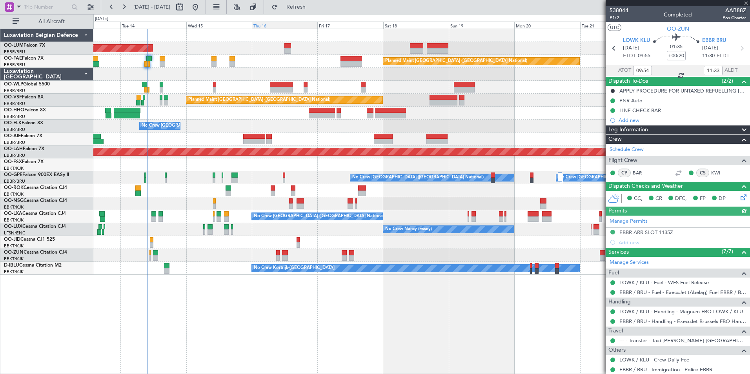
click at [312, 7] on span "Refresh" at bounding box center [296, 6] width 33 height 5
click at [310, 334] on div "AOG Maint [GEOGRAPHIC_DATA] Planned Maint [GEOGRAPHIC_DATA] ([GEOGRAPHIC_DATA])…" at bounding box center [421, 201] width 656 height 345
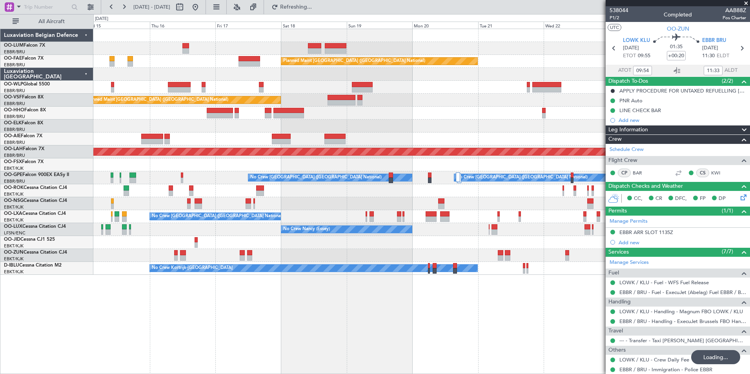
click at [394, 356] on div "Owner Melsbroek Air Base Planned Maint [GEOGRAPHIC_DATA]-[GEOGRAPHIC_DATA] AOG …" at bounding box center [421, 201] width 656 height 345
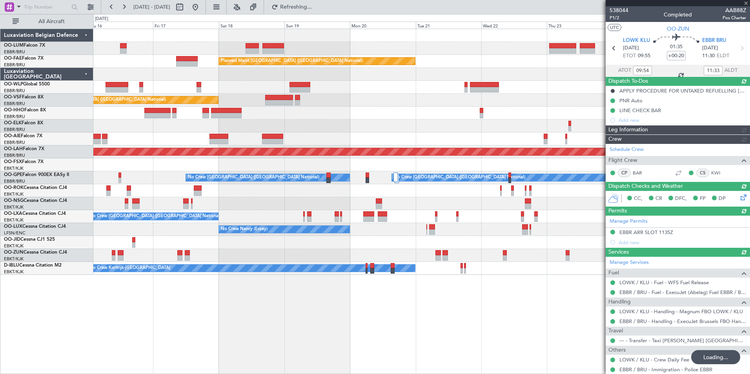
click at [354, 353] on div "Owner Melsbroek Air Base Planned Maint [GEOGRAPHIC_DATA]-[GEOGRAPHIC_DATA] AOG …" at bounding box center [421, 201] width 656 height 345
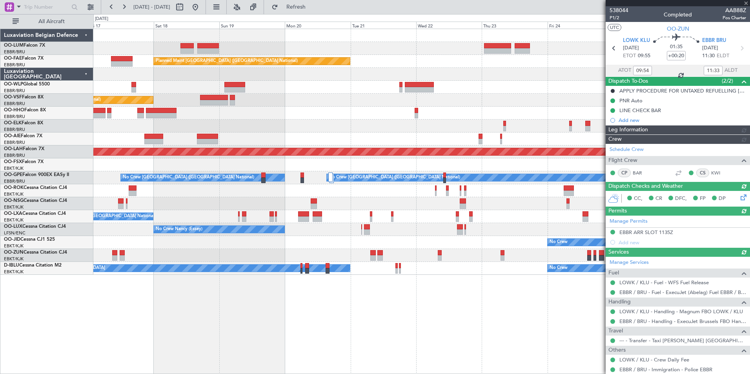
click at [322, 346] on div "Owner Melsbroek Air Base Planned Maint [GEOGRAPHIC_DATA]-[GEOGRAPHIC_DATA] Plan…" at bounding box center [421, 201] width 656 height 345
